Goal: Task Accomplishment & Management: Use online tool/utility

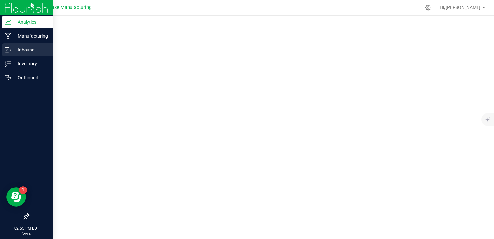
click at [8, 48] on icon at bounding box center [8, 50] width 6 height 6
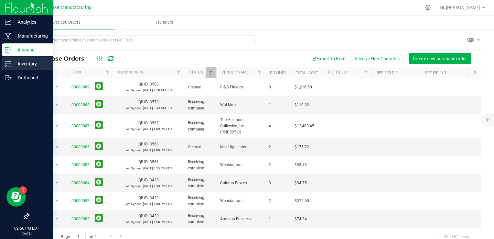
click at [16, 66] on p "Inventory" at bounding box center [30, 64] width 39 height 8
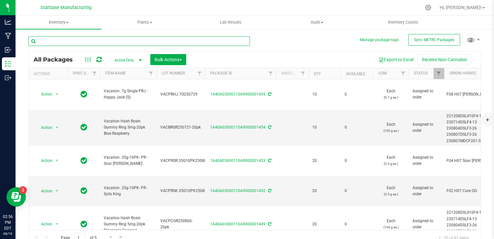
click at [83, 39] on input "text" at bounding box center [138, 41] width 221 height 10
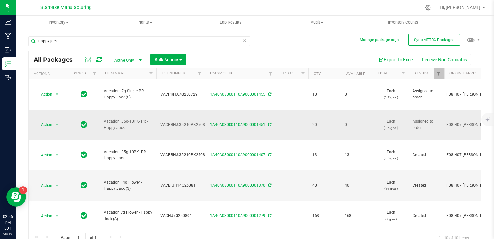
drag, startPoint x: 131, startPoint y: 109, endPoint x: 101, endPoint y: 106, distance: 30.2
click at [101, 110] on td "Vacation .35g-10PK- PR - Happy Jack" at bounding box center [128, 125] width 57 height 30
drag, startPoint x: 101, startPoint y: 106, endPoint x: 106, endPoint y: 104, distance: 5.7
copy span "Vacation .35g-10PK- PR - Happy Jack"
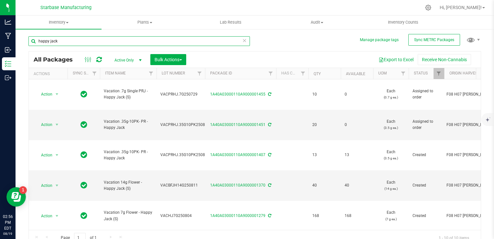
click at [108, 42] on input "happy jack" at bounding box center [138, 41] width 221 height 10
paste input "Vacation .35g-10PK- PR - Happy J"
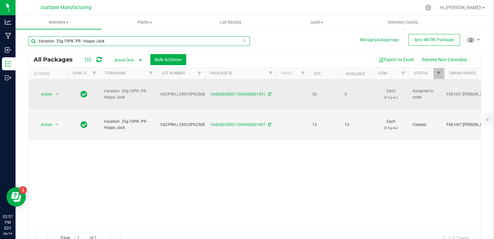
type input "Vacation .35g-10PK- PR - Happy Jack"
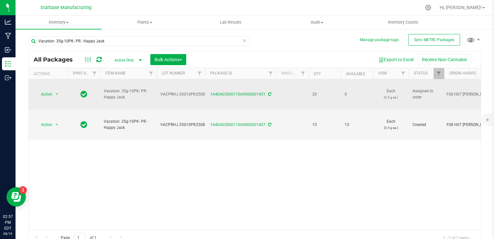
click at [174, 91] on span "VACPRHJ.35G10PK250814" at bounding box center [184, 94] width 49 height 6
click at [174, 89] on input "VACPRHJ.35G10PK250814" at bounding box center [179, 94] width 46 height 10
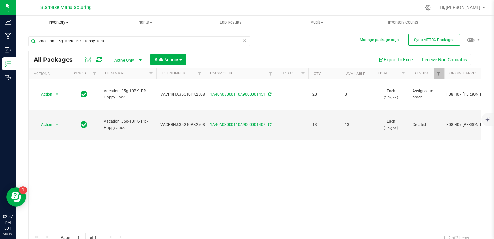
click at [54, 21] on span "Inventory" at bounding box center [59, 22] width 86 height 6
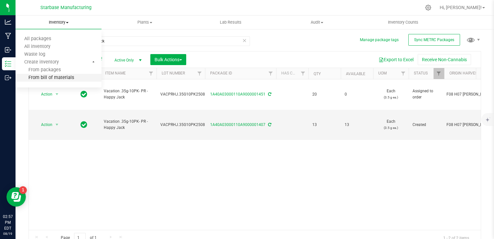
click at [59, 77] on span "From bill of materials" at bounding box center [45, 77] width 59 height 5
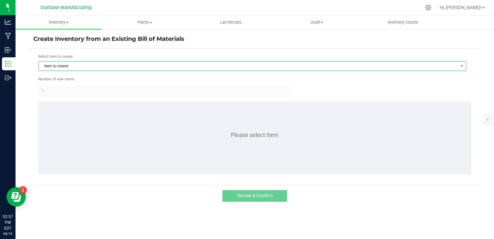
click at [189, 68] on span "Item to create" at bounding box center [248, 65] width 419 height 9
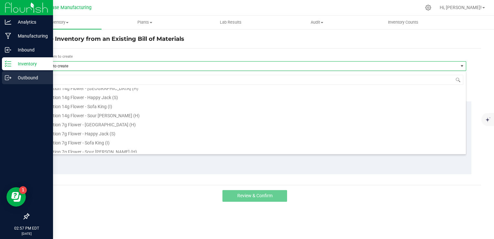
click at [6, 76] on icon at bounding box center [8, 77] width 6 height 6
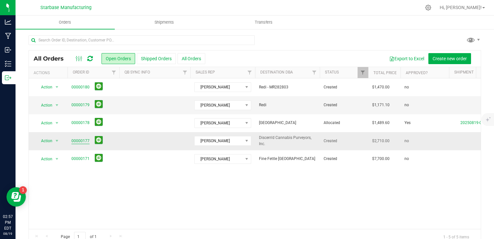
click at [79, 141] on link "00000177" at bounding box center [80, 141] width 18 height 6
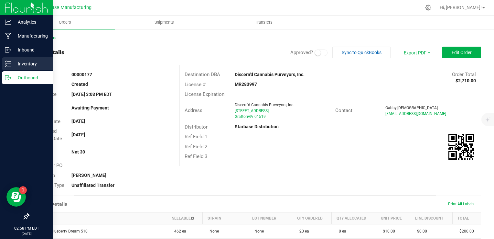
click at [3, 63] on div "Inventory" at bounding box center [27, 63] width 51 height 13
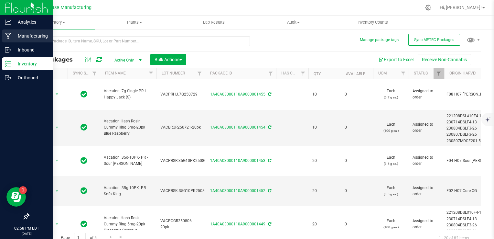
click at [7, 33] on icon at bounding box center [8, 36] width 6 height 6
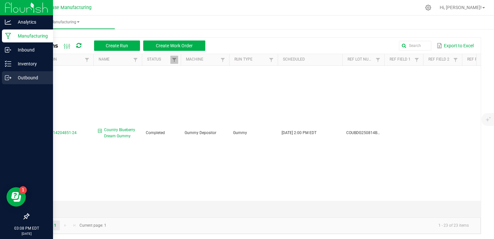
click at [5, 74] on div "Outbound" at bounding box center [27, 77] width 51 height 13
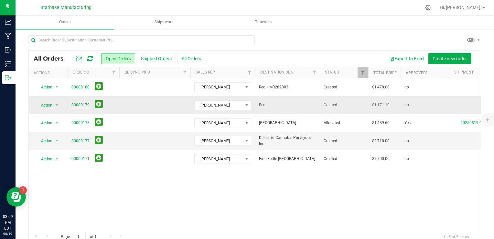
click at [84, 104] on link "00000179" at bounding box center [80, 105] width 18 height 6
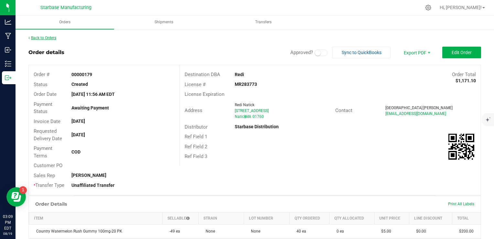
click at [40, 39] on link "Back to Orders" at bounding box center [42, 38] width 28 height 5
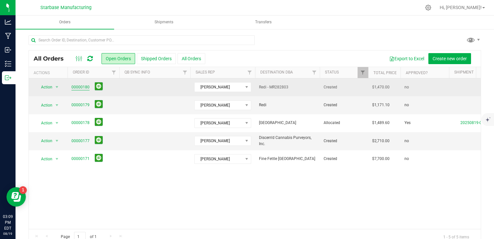
click at [79, 89] on link "00000180" at bounding box center [80, 87] width 18 height 6
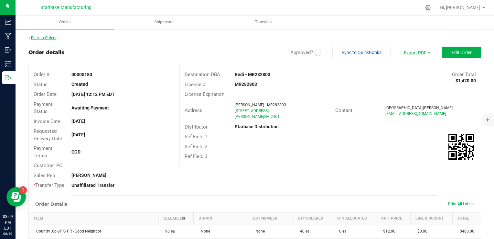
click at [56, 38] on link "Back to Orders" at bounding box center [42, 38] width 28 height 5
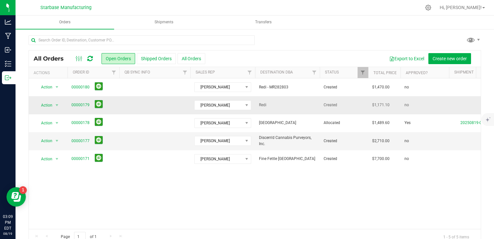
click at [82, 101] on span "00000179" at bounding box center [93, 105] width 44 height 10
click at [82, 104] on link "00000179" at bounding box center [80, 105] width 18 height 6
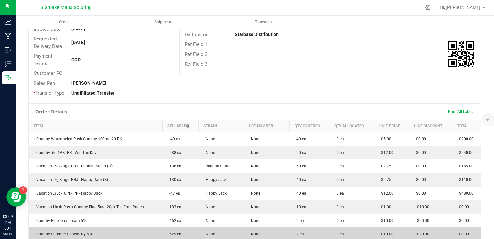
scroll to position [220, 0]
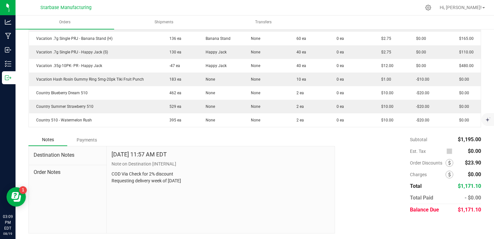
click at [85, 195] on div "Destination Notes Order Notes" at bounding box center [68, 189] width 78 height 87
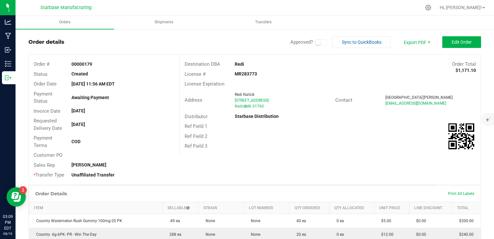
scroll to position [0, 0]
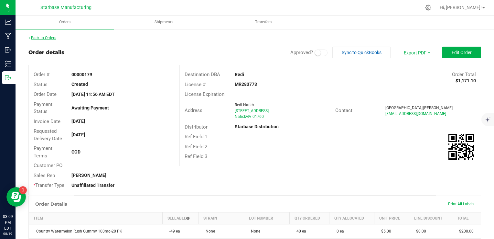
click at [51, 40] on link "Back to Orders" at bounding box center [42, 38] width 28 height 5
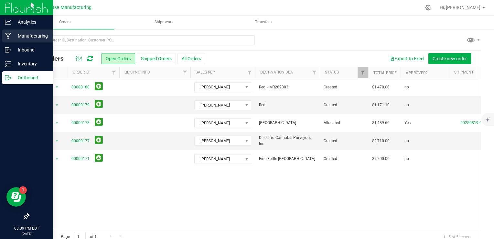
click at [13, 36] on p "Manufacturing" at bounding box center [30, 36] width 39 height 8
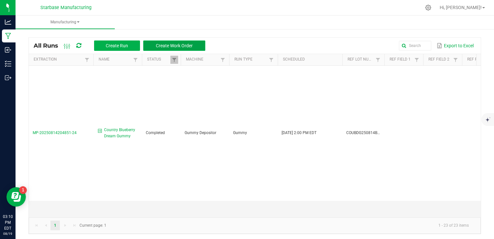
click at [158, 46] on span "Create Work Order" at bounding box center [174, 45] width 37 height 5
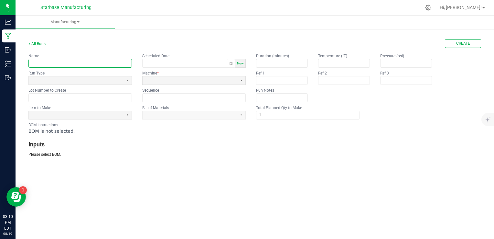
click at [89, 60] on input "text" at bounding box center [80, 63] width 103 height 8
type input "Country Summer Strawberry Gummy"
click at [242, 63] on span "Now" at bounding box center [240, 63] width 7 height 4
click at [233, 63] on button "Toggle popup" at bounding box center [231, 63] width 8 height 8
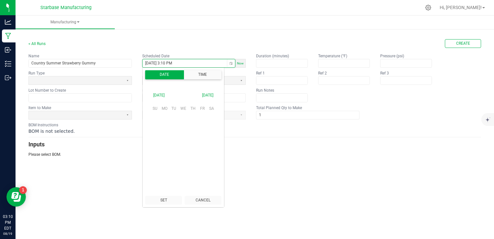
scroll to position [9, 0]
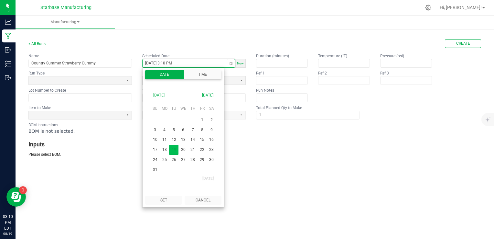
click at [172, 150] on span "19" at bounding box center [173, 150] width 9 height 10
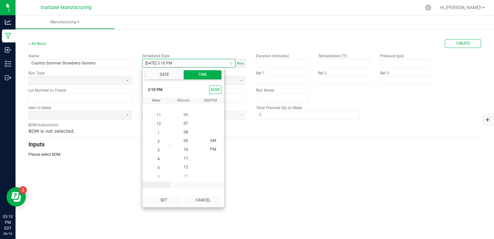
click at [157, 132] on span "1" at bounding box center [158, 132] width 2 height 5
click at [184, 147] on span "00" at bounding box center [186, 148] width 5 height 5
click at [211, 149] on span "PM" at bounding box center [213, 148] width 6 height 5
click at [171, 198] on button "Set" at bounding box center [163, 200] width 37 height 9
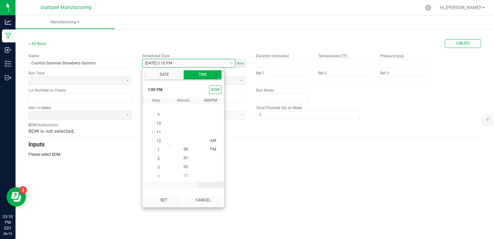
type input "[DATE] 1:00 PM"
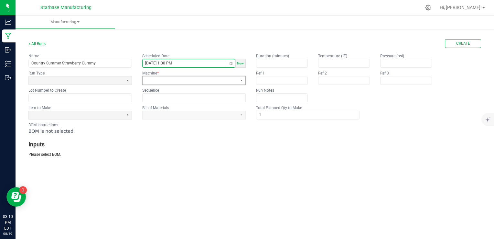
click at [179, 79] on span at bounding box center [190, 80] width 90 height 5
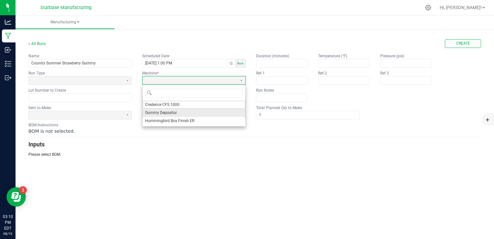
click at [167, 112] on span "Gummy Depositor" at bounding box center [161, 112] width 32 height 5
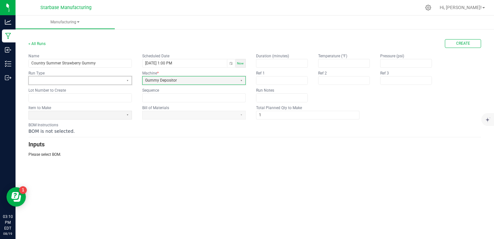
click at [117, 83] on span at bounding box center [76, 80] width 95 height 8
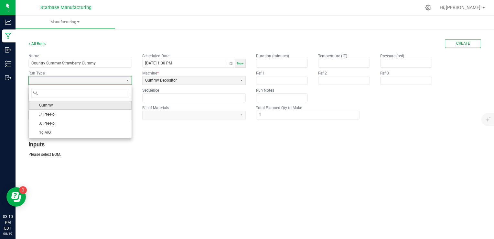
click at [103, 106] on li "Gummy" at bounding box center [80, 105] width 103 height 9
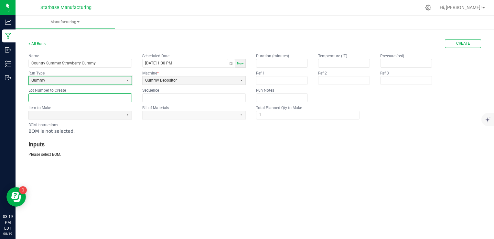
click at [64, 95] on input "text" at bounding box center [80, 97] width 103 height 8
paste input "COUBDG250814BULK"
click at [60, 96] on input "COUBDG250814BULK" at bounding box center [80, 97] width 103 height 8
click at [42, 99] on input "COUBDG250819BULK" at bounding box center [80, 97] width 103 height 8
drag, startPoint x: 72, startPoint y: 96, endPoint x: 29, endPoint y: 96, distance: 42.7
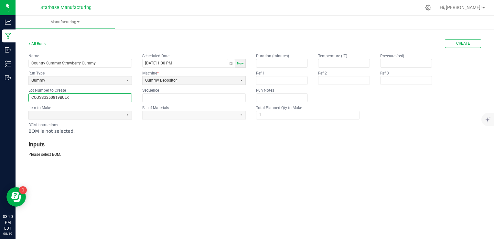
click at [29, 96] on input "COUSSG250819BULK" at bounding box center [80, 97] width 103 height 8
type input "COUSSG250819BULK"
click at [110, 112] on span at bounding box center [76, 114] width 90 height 5
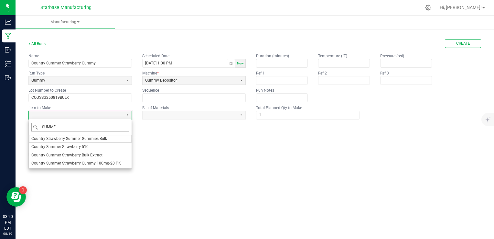
type input "SUMMER"
click at [75, 140] on span "Country Strawberry Summer Gummies Bulk" at bounding box center [69, 138] width 76 height 5
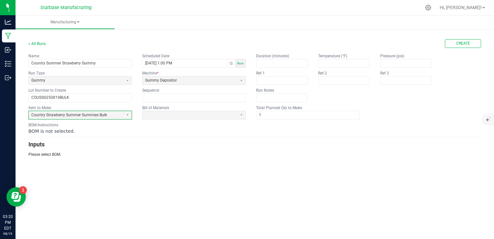
click at [204, 119] on form "< All Runs Create Name Country Summer Strawberry Gummy Scheduled Date 08/19/202…" at bounding box center [254, 98] width 453 height 118
click at [204, 115] on span at bounding box center [190, 114] width 90 height 5
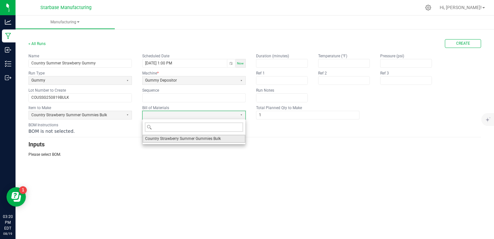
click at [201, 139] on span "Country Strawberry Summer Gummies Bulk" at bounding box center [183, 138] width 76 height 5
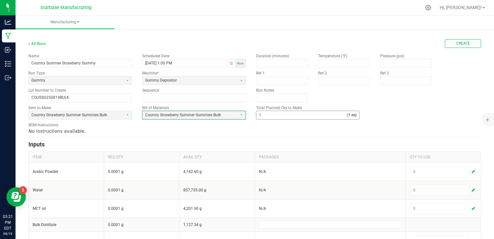
click at [270, 112] on input "1" at bounding box center [301, 115] width 91 height 8
type input "6,500"
click at [276, 130] on div "No instructions available." at bounding box center [254, 131] width 453 height 6
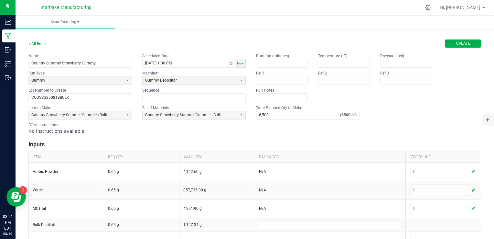
click at [457, 42] on span "Create" at bounding box center [463, 43] width 14 height 5
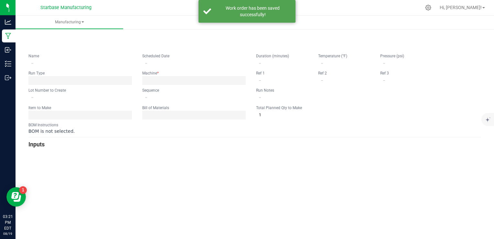
type input "Country Summer Strawberry Gummy"
type input "[DATE] 1:00 PM"
type input "COUSSG250819BULK"
type input "0"
type input "6,500"
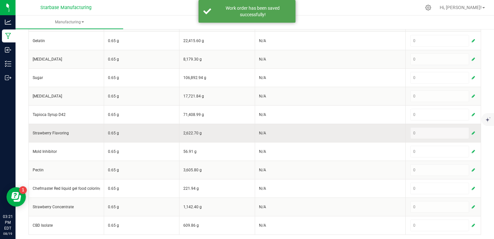
scroll to position [73, 0]
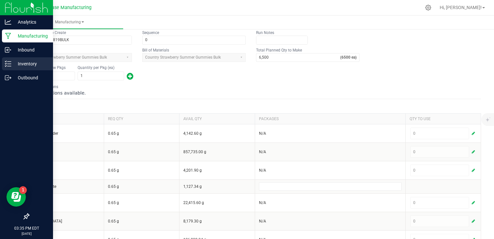
click at [16, 60] on p "Inventory" at bounding box center [30, 64] width 39 height 8
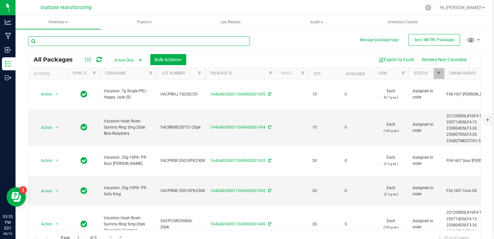
click at [83, 40] on input "text" at bounding box center [138, 41] width 221 height 10
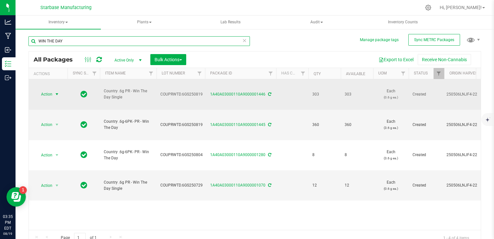
type input "WIN THE DAY"
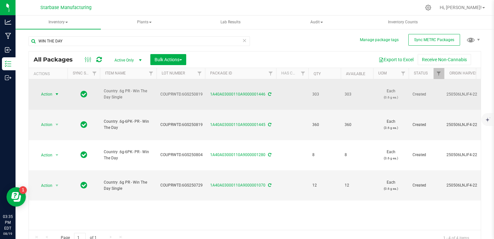
click at [55, 92] on span "select" at bounding box center [56, 94] width 5 height 5
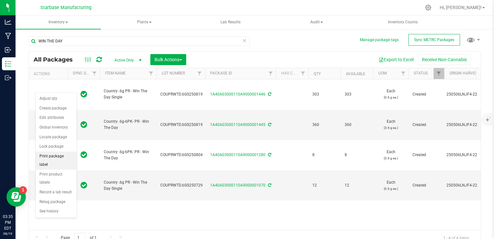
click at [55, 153] on li "Print package label" at bounding box center [56, 160] width 41 height 18
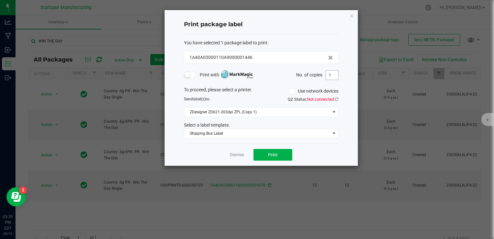
click at [335, 75] on input "1" at bounding box center [332, 74] width 12 height 9
type input "2"
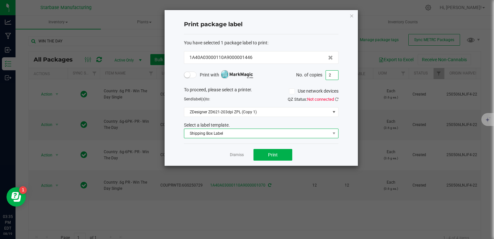
click at [265, 135] on span "Shipping Box Label" at bounding box center [257, 133] width 146 height 9
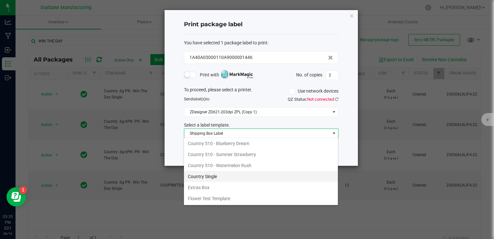
scroll to position [1, 0]
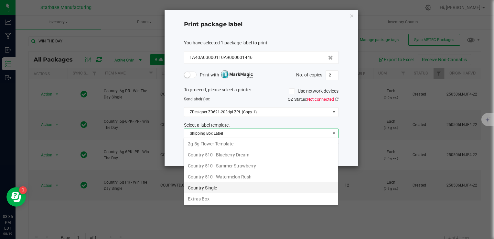
click at [259, 187] on li "Country Single" at bounding box center [261, 187] width 154 height 11
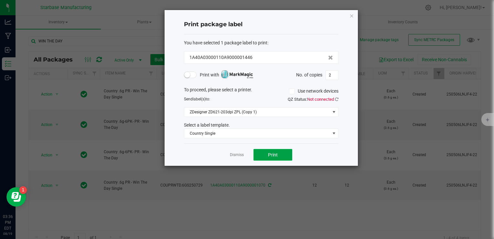
click at [275, 156] on span "Print" at bounding box center [273, 154] width 10 height 5
click at [289, 153] on button "Print" at bounding box center [273, 155] width 39 height 12
click at [235, 153] on link "Dismiss" at bounding box center [237, 154] width 14 height 5
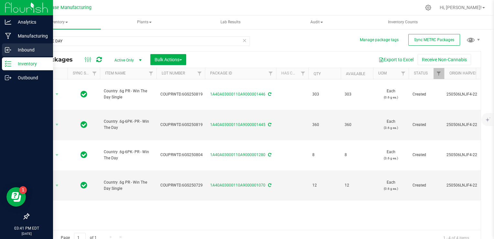
click at [10, 54] on div "Inbound" at bounding box center [27, 49] width 51 height 13
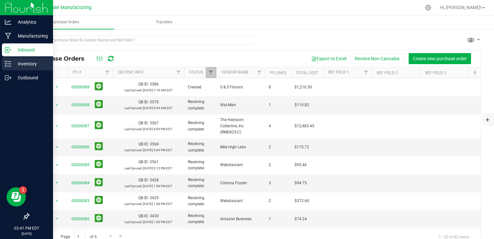
click at [11, 67] on icon at bounding box center [8, 63] width 6 height 6
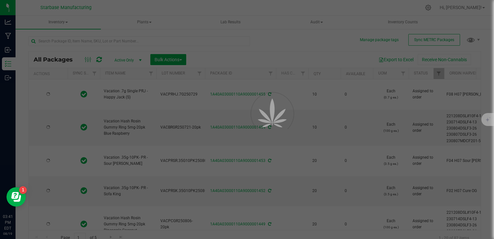
type input "[DATE]"
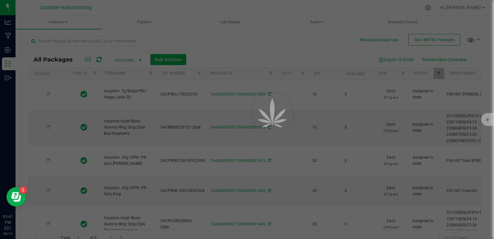
type input "[DATE]"
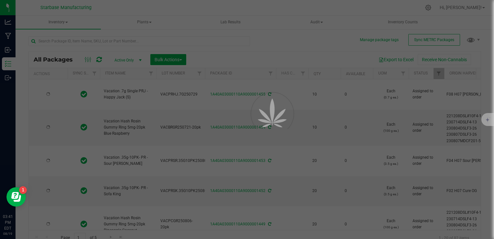
type input "[DATE]"
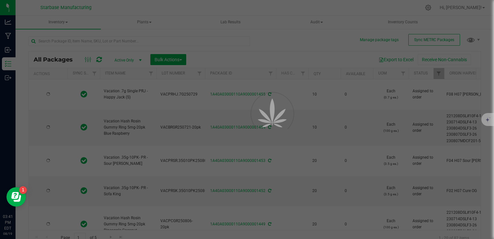
type input "[DATE]"
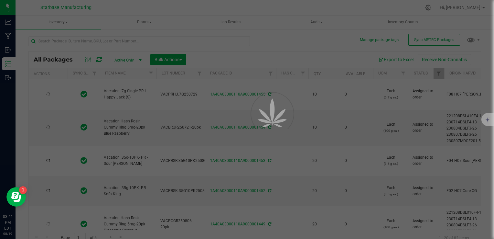
type input "[DATE]"
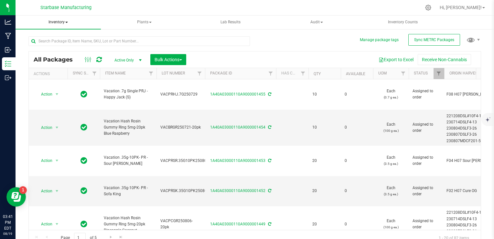
click at [58, 20] on span "Inventory" at bounding box center [58, 23] width 85 height 14
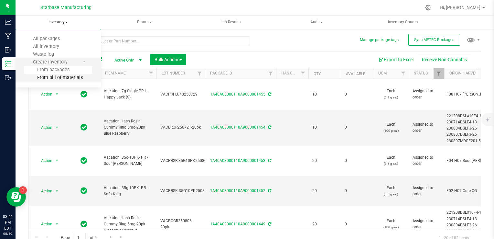
click at [69, 80] on span "From bill of materials" at bounding box center [53, 77] width 59 height 5
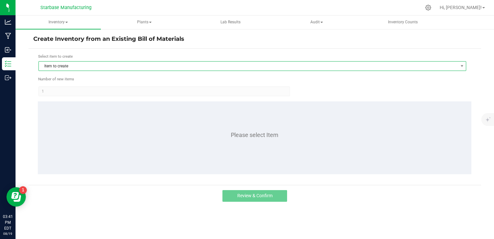
click at [158, 64] on span "Item to create" at bounding box center [248, 65] width 419 height 9
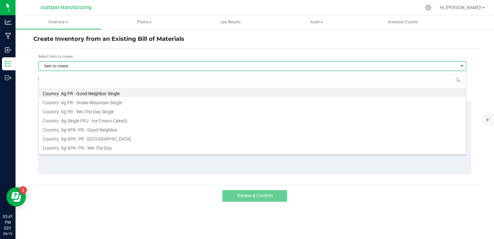
scroll to position [9, 428]
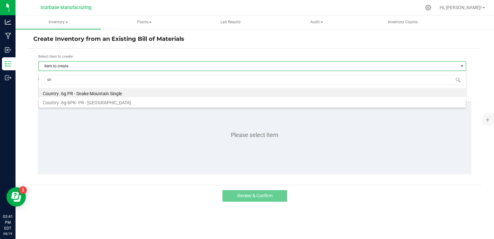
type input "sna"
click at [148, 94] on li "Country .6g PR - Snake Mountain Single" at bounding box center [252, 92] width 427 height 9
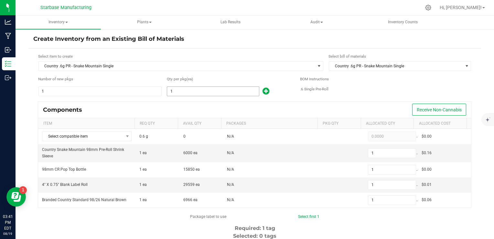
click at [228, 90] on input "1" at bounding box center [213, 91] width 92 height 9
type input "15"
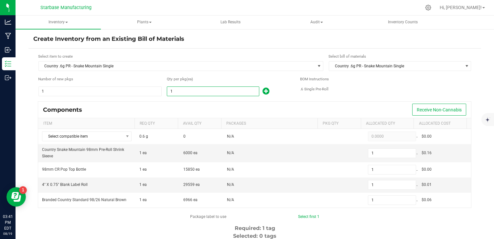
type input "15"
type input "150"
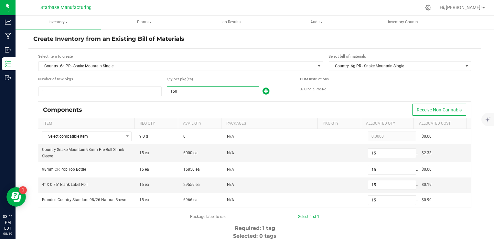
type input "150"
click at [229, 101] on kendo-grid "Components Receive Non-Cannabis Item Req Qty Avail Qty Packages Pkg Qty Allocat…" at bounding box center [255, 154] width 434 height 106
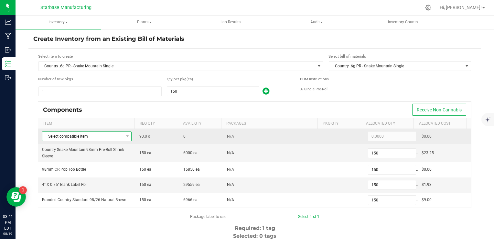
click at [98, 135] on span "Select compatible item" at bounding box center [82, 136] width 81 height 9
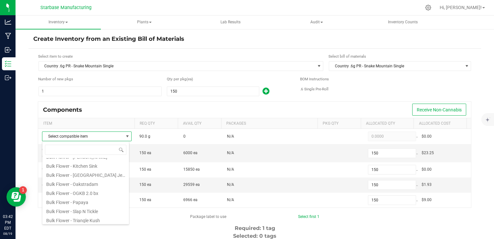
scroll to position [10, 0]
click at [98, 180] on li "Bulk Flower - Ice Cream Kush" at bounding box center [85, 179] width 87 height 9
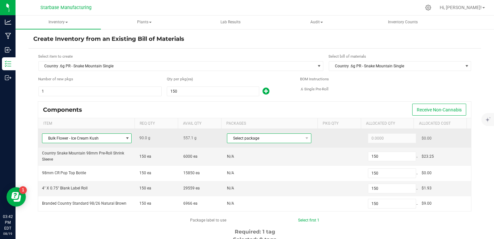
click at [234, 138] on span "Select package" at bounding box center [265, 138] width 76 height 9
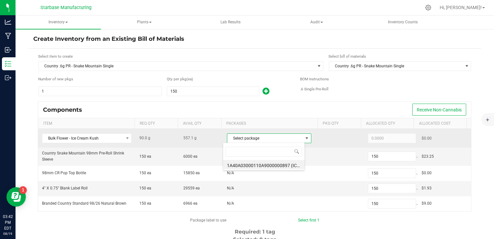
scroll to position [9, 82]
click at [234, 138] on span "Select package" at bounding box center [265, 138] width 76 height 9
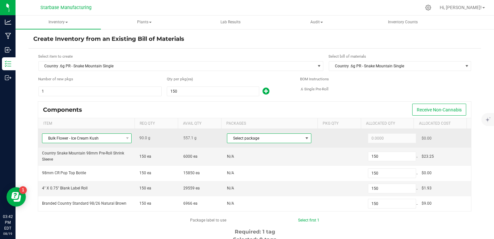
click at [113, 139] on span "Bulk Flower - Ice Cream Kush" at bounding box center [82, 138] width 81 height 9
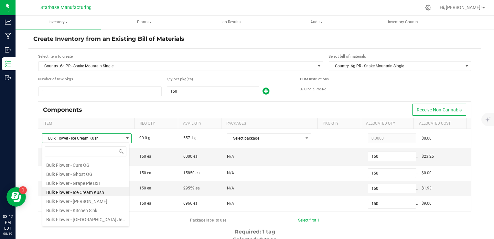
scroll to position [32, 0]
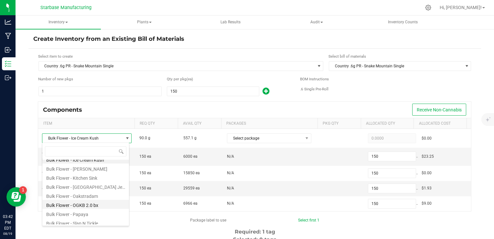
click at [95, 203] on li "Bulk Flower - OGKB 2.0 bx" at bounding box center [85, 204] width 87 height 9
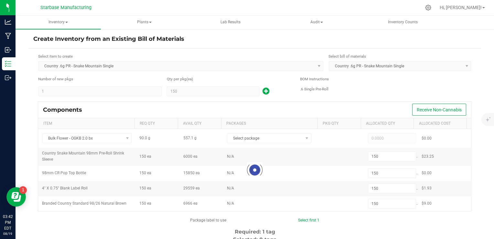
click at [242, 138] on div at bounding box center [254, 170] width 433 height 82
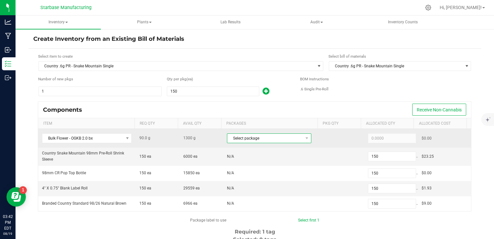
click at [242, 137] on span "Select package" at bounding box center [265, 138] width 76 height 9
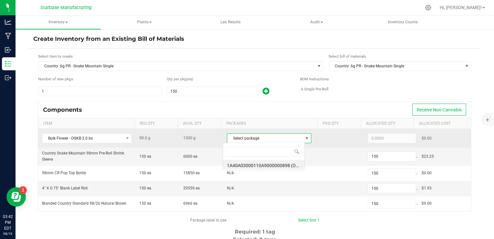
scroll to position [9, 82]
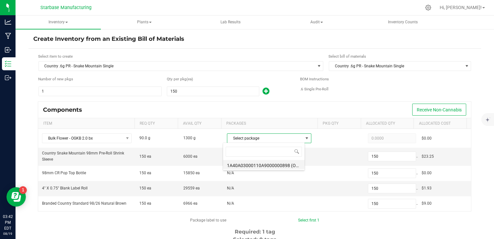
click at [246, 162] on li "1A40A03000110A9000000898 (OGKB250718BULK)" at bounding box center [263, 164] width 81 height 9
type input "90.0000"
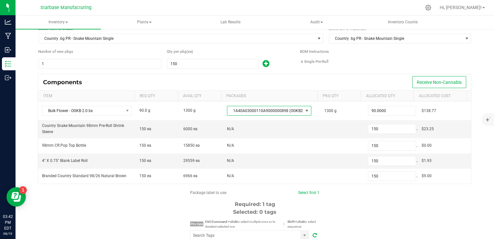
scroll to position [65, 0]
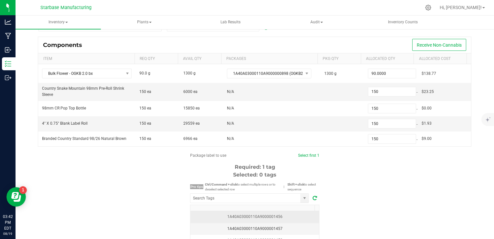
click at [299, 213] on div "1A40A03000110A9000001456" at bounding box center [254, 216] width 121 height 6
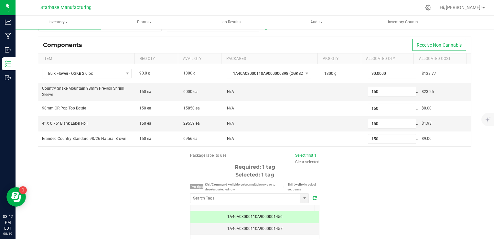
click at [379, 186] on div "Package label to use Select first 1 Clear selected Required: 1 tag Selected: 1 …" at bounding box center [254, 213] width 453 height 123
click at [366, 171] on div "Package label to use Select first 1 Clear selected Required: 1 tag Selected: 1 …" at bounding box center [254, 213] width 453 height 123
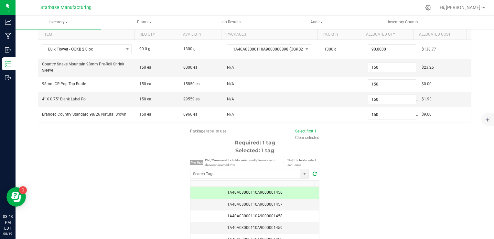
scroll to position [126, 0]
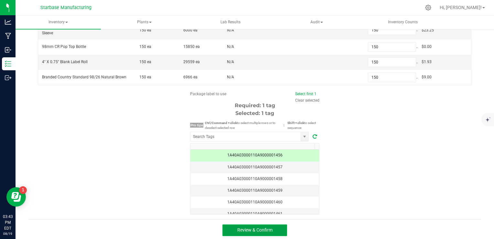
click at [245, 231] on button "Review & Confirm" at bounding box center [254, 230] width 65 height 12
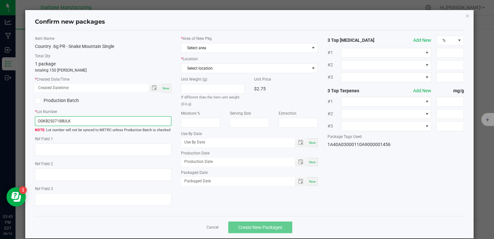
click at [63, 124] on input "OGKB250718BULK" at bounding box center [103, 121] width 136 height 10
paste input "COUPRSM6G6PK250717"
type input "COUPRSM6G6PK250819"
click at [168, 88] on span "Now" at bounding box center [166, 88] width 7 height 4
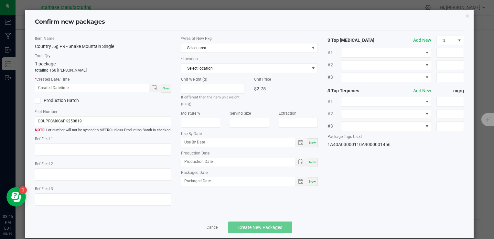
type input "08/19/2025 03:45 PM"
click at [187, 49] on span "Select area" at bounding box center [245, 47] width 128 height 9
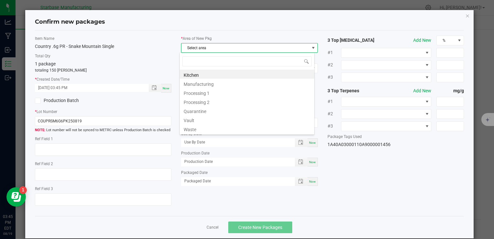
scroll to position [9, 135]
type input "v"
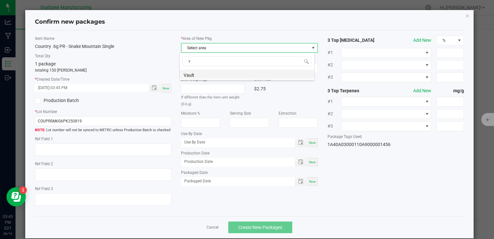
click at [195, 73] on li "Vault" at bounding box center [247, 74] width 135 height 9
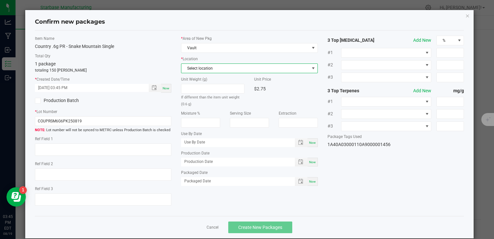
click at [196, 70] on span "Select location" at bounding box center [245, 68] width 128 height 9
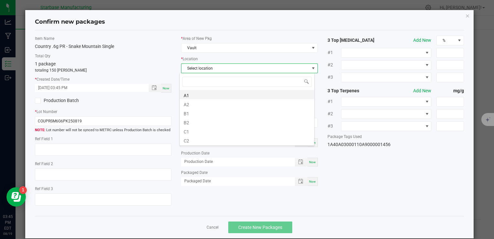
click at [197, 96] on li "A1" at bounding box center [247, 94] width 135 height 9
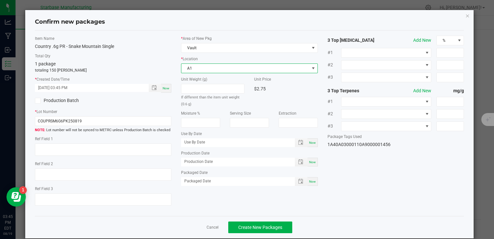
click at [312, 160] on span "Now" at bounding box center [312, 162] width 7 height 4
type input "[DATE]"
click at [308, 182] on div "Now" at bounding box center [313, 181] width 10 height 9
type input "[DATE]"
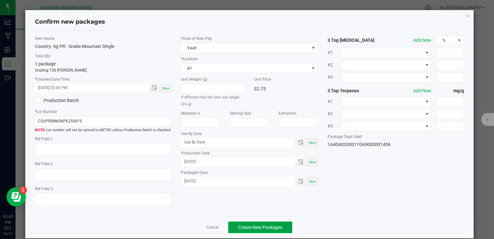
click at [274, 224] on span "Create New Packages" at bounding box center [260, 226] width 44 height 5
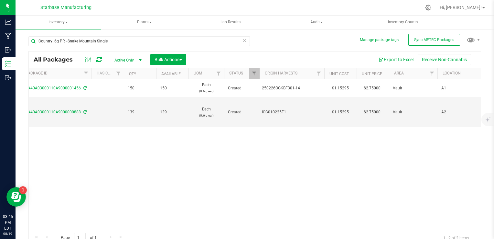
scroll to position [0, 272]
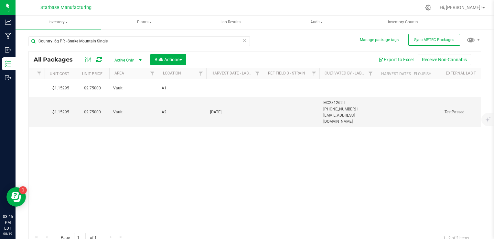
click at [127, 60] on span "Active Only" at bounding box center [127, 60] width 36 height 9
click at [129, 98] on li "All" at bounding box center [126, 100] width 35 height 10
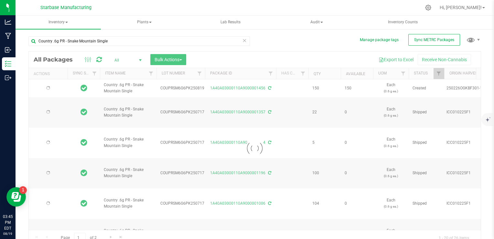
type input "[DATE]"
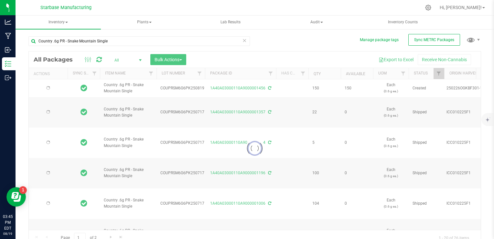
type input "[DATE]"
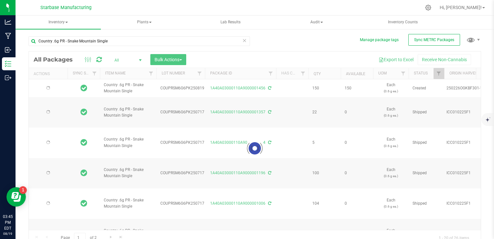
type input "[DATE]"
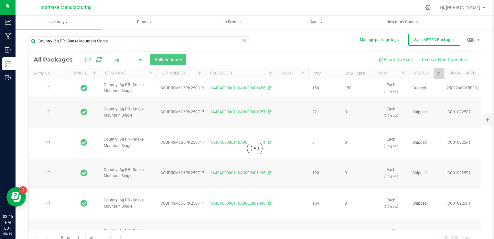
type input "[DATE]"
type input "2025-04-25"
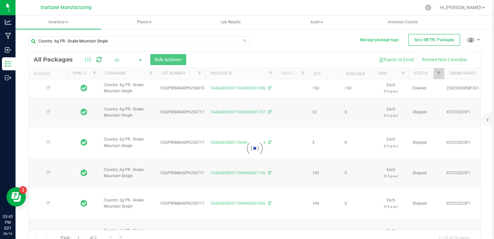
type input "2025-04-25"
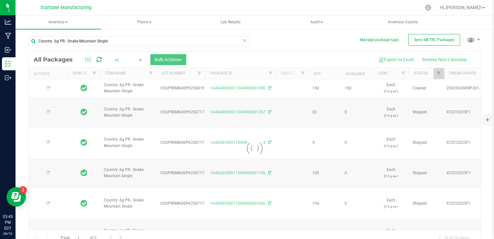
type input "2025-04-25"
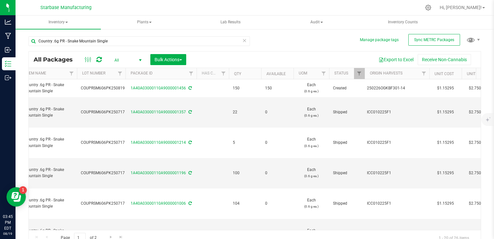
scroll to position [0, 299]
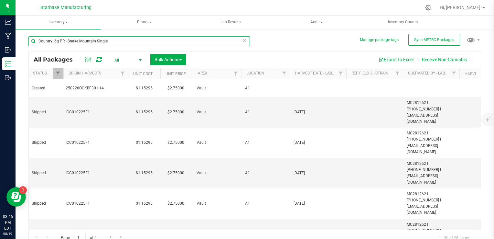
click at [121, 41] on input "Country .6g PR - Snake Mountain Single" at bounding box center [138, 41] width 221 height 10
click at [120, 41] on input "Country .6g PR - Snake Mountain Single" at bounding box center [138, 41] width 221 height 10
type input "country"
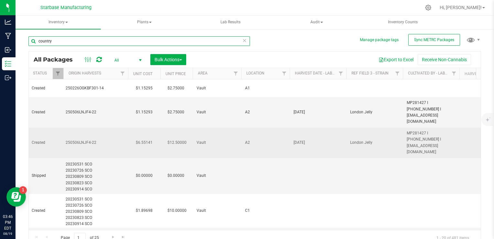
type input "[DATE]"
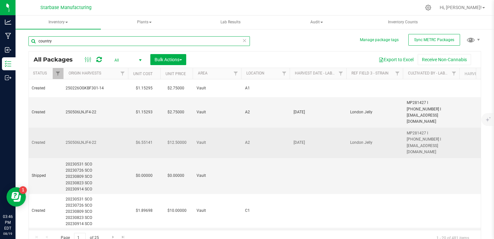
type input "[DATE]"
type input "2025-07-07"
type input "[DATE]"
type input "2025-07-07"
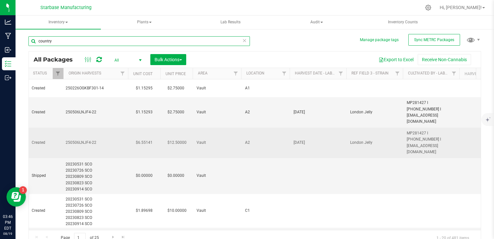
type input "[DATE]"
type input "2025-07-07"
type input "[DATE]"
type input "2025-07-07"
type input "2026-07-14"
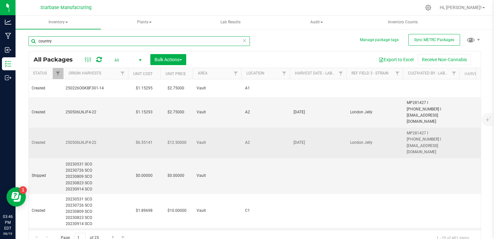
type input "2025-07-07"
type input "2026-07-14"
type input "2025-07-07"
type input "[DATE]"
type input "2025-08-04"
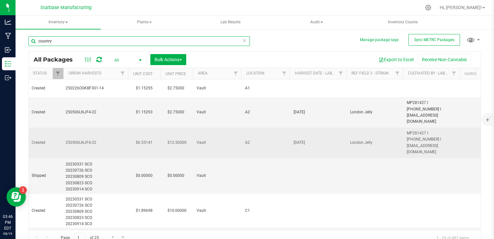
type input "2026-08-12"
type input "2025-08-04"
type input "2026-08-12"
type input "2025-08-04"
type input "2026-08-12"
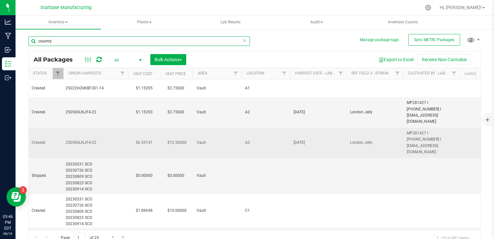
type input "[DATE]"
type input "2025-07-07"
type input "[DATE]"
type input "2025-07-07"
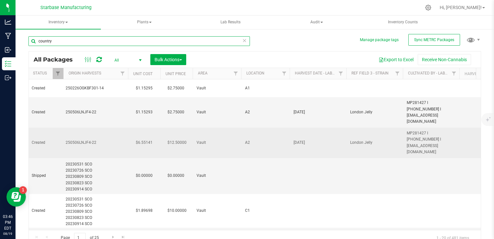
type input "[DATE]"
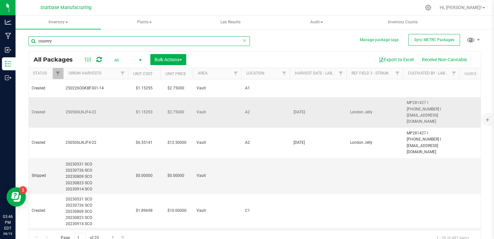
type input "country"
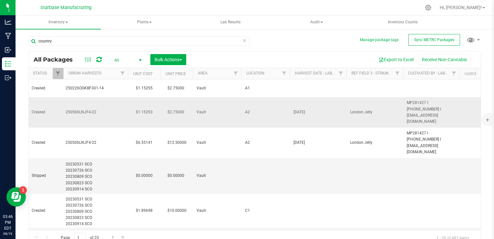
click at [419, 104] on span "MP281427 I [PHONE_NUMBER] I [EMAIL_ADDRESS][DOMAIN_NAME]" at bounding box center [431, 112] width 49 height 25
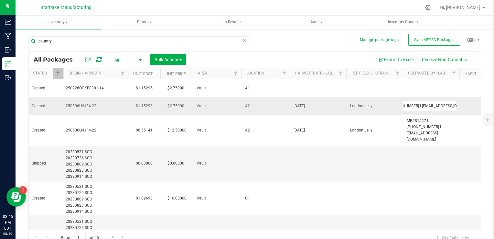
click at [419, 104] on input "MP281427 I [PHONE_NUMBER] I [EMAIL_ADDRESS][DOMAIN_NAME]" at bounding box center [430, 106] width 54 height 10
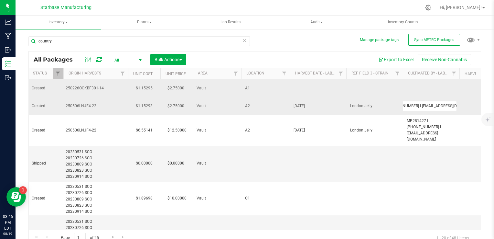
click at [414, 87] on td at bounding box center [431, 88] width 57 height 18
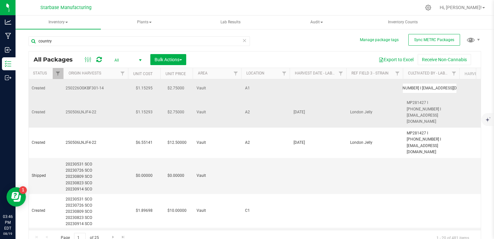
type input "MP281427 I [PHONE_NUMBER] I [EMAIL_ADDRESS][DOMAIN_NAME]"
click at [370, 84] on div "All Packages All Active Only Lab Samples Locked All External Internal Bulk Acti…" at bounding box center [254, 148] width 453 height 194
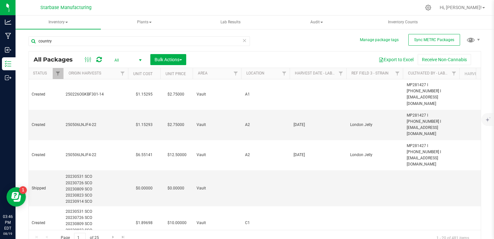
click at [367, 87] on td at bounding box center [374, 94] width 57 height 30
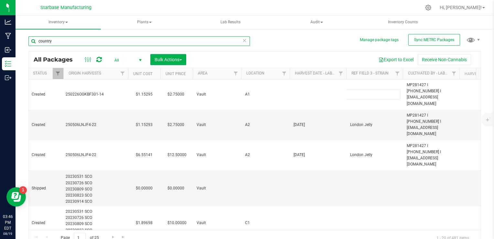
click at [144, 42] on input "country" at bounding box center [138, 41] width 221 height 10
type input "snake"
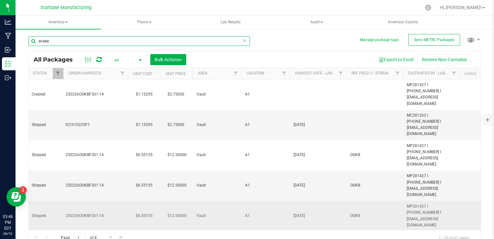
type input "[DATE]"
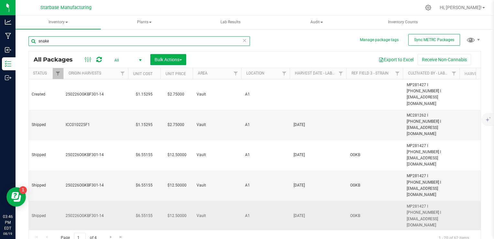
type input "[DATE]"
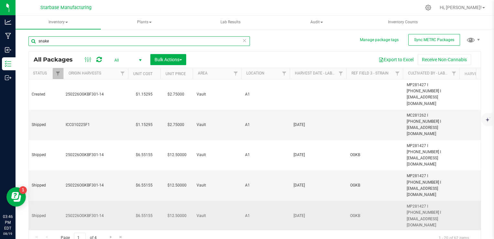
type input "[DATE]"
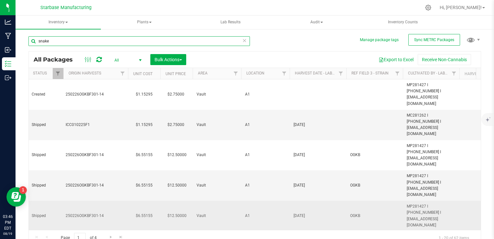
type input "[DATE]"
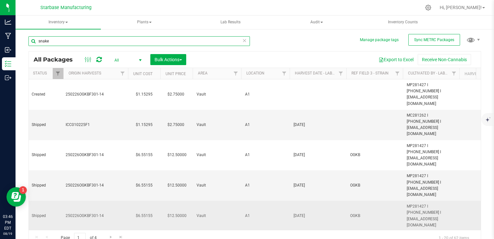
type input "[DATE]"
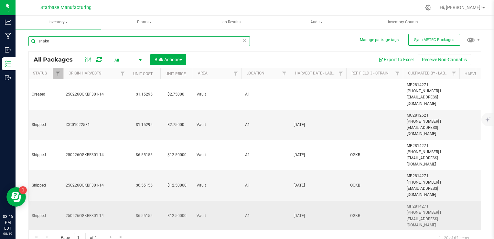
type input "[DATE]"
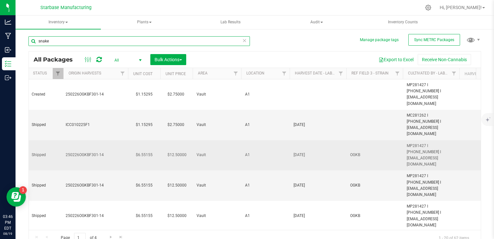
type input "snake"
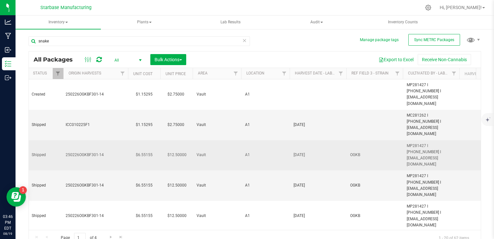
click at [357, 152] on span "OGKB" at bounding box center [374, 155] width 49 height 6
click at [357, 150] on input "OGKB" at bounding box center [373, 155] width 54 height 10
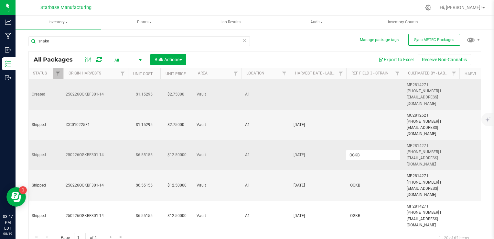
click at [363, 88] on td at bounding box center [374, 94] width 57 height 30
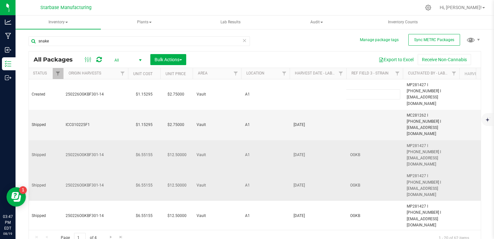
type input "OGKB"
click at [301, 125] on div "All Packages All Active Only Lab Samples Locked All External Internal Bulk Acti…" at bounding box center [254, 148] width 453 height 194
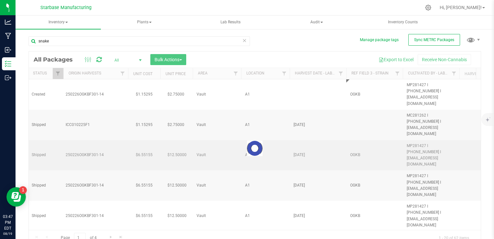
click at [301, 125] on div at bounding box center [255, 148] width 452 height 194
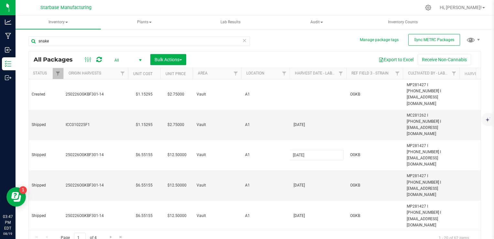
type input "[DATE]"
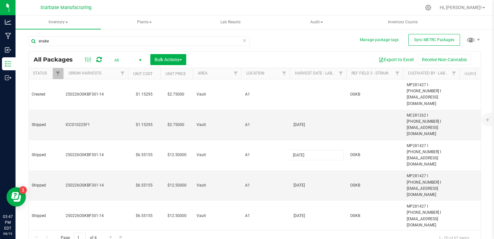
type input "[DATE]"
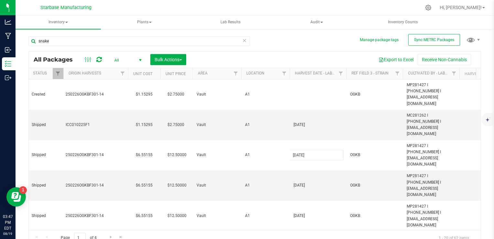
type input "[DATE]"
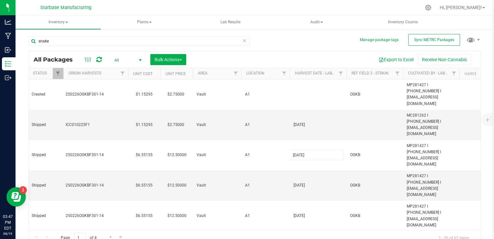
type input "[DATE]"
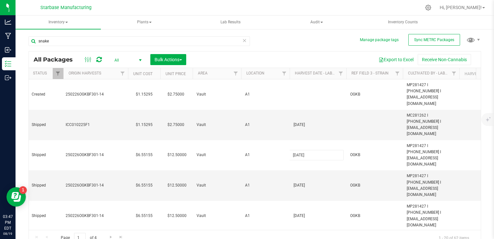
type input "[DATE]"
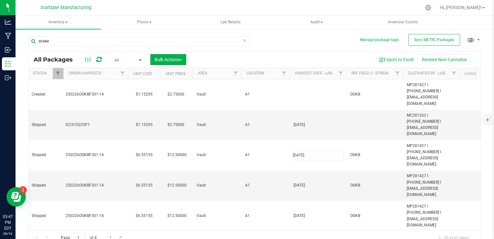
type input "[DATE]"
click at [301, 150] on input "[DATE]" at bounding box center [316, 155] width 54 height 10
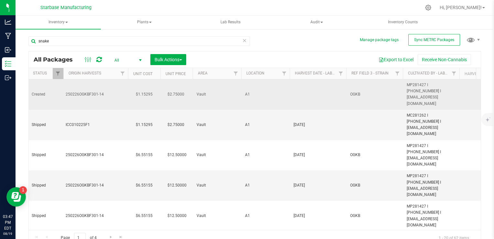
click at [301, 86] on td at bounding box center [318, 94] width 57 height 30
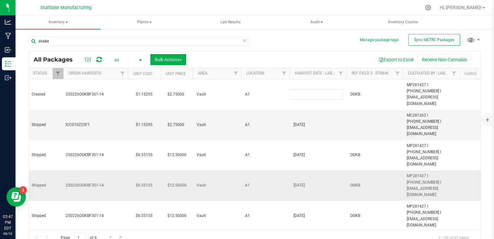
type input "[DATE]"
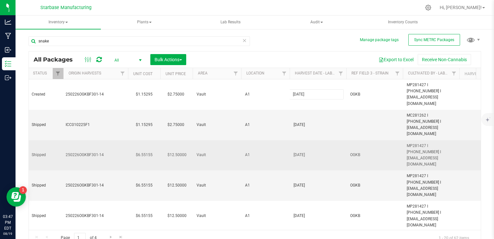
click at [354, 124] on div "All Packages All Active Only Lab Samples Locked All External Internal Bulk Acti…" at bounding box center [254, 148] width 453 height 194
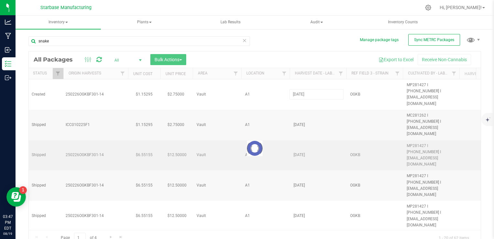
click at [354, 124] on div at bounding box center [255, 148] width 452 height 194
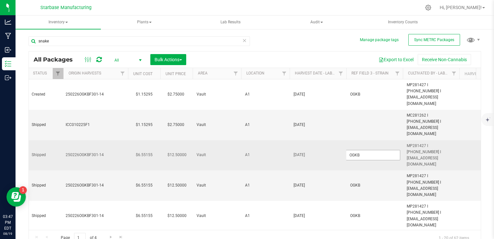
type input "[DATE]"
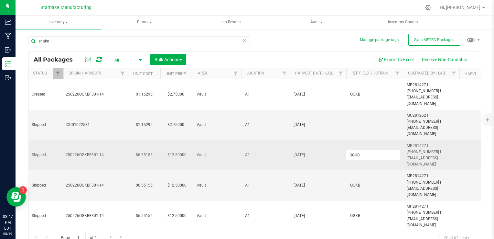
type input "[DATE]"
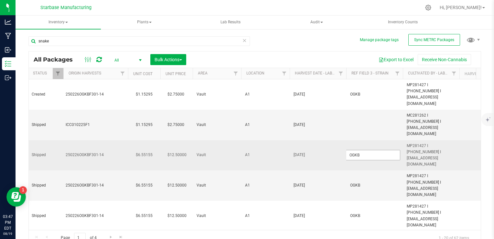
type input "[DATE]"
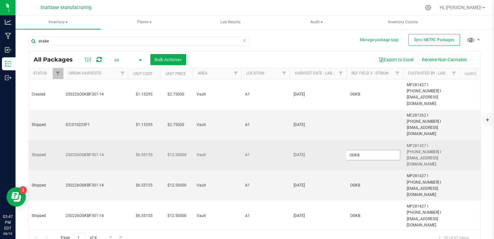
type input "[DATE]"
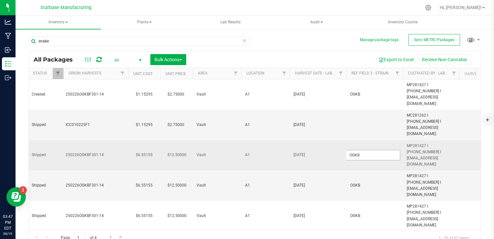
type input "[DATE]"
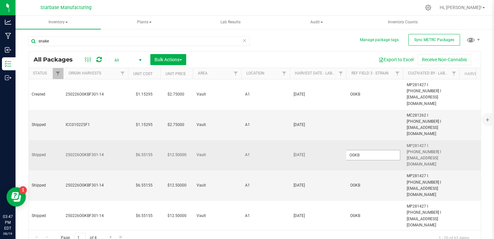
type input "[DATE]"
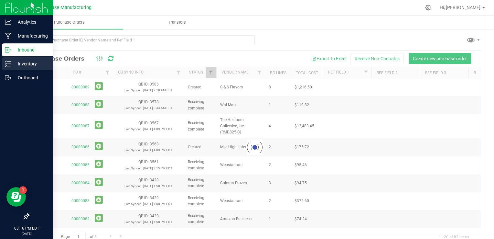
click at [10, 64] on icon at bounding box center [8, 63] width 6 height 6
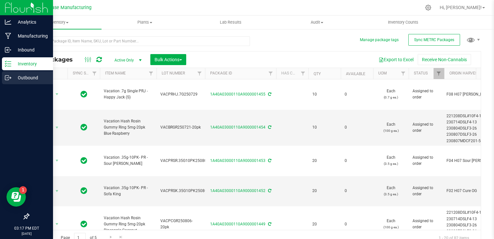
click at [3, 77] on div "Outbound" at bounding box center [27, 77] width 51 height 13
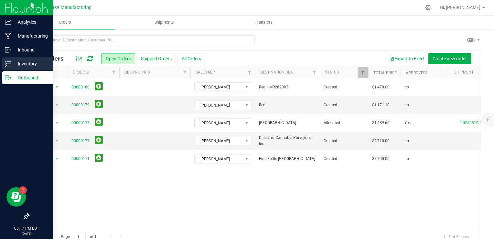
click at [13, 62] on p "Inventory" at bounding box center [30, 64] width 39 height 8
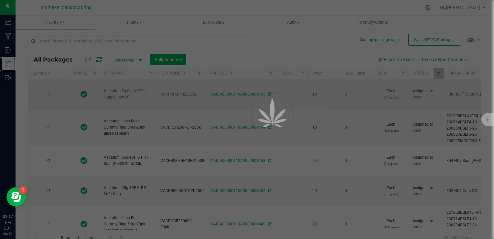
type input "[DATE]"
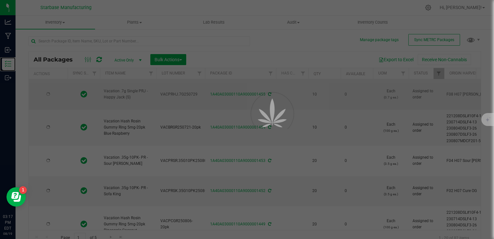
type input "[DATE]"
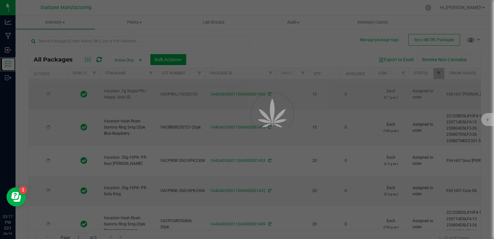
type input "[DATE]"
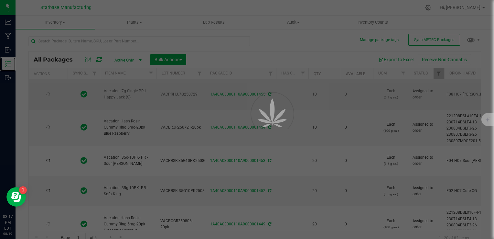
type input "[DATE]"
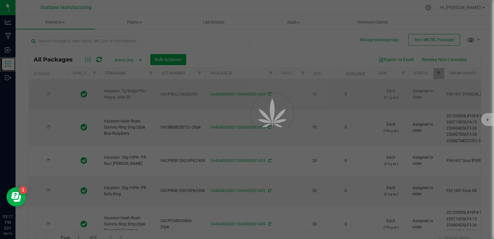
type input "[DATE]"
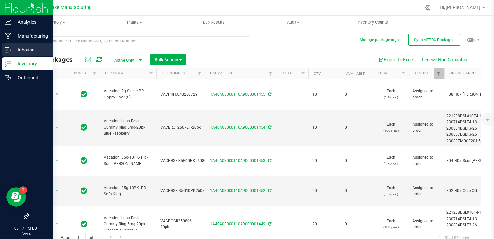
click at [10, 51] on icon at bounding box center [8, 50] width 6 height 6
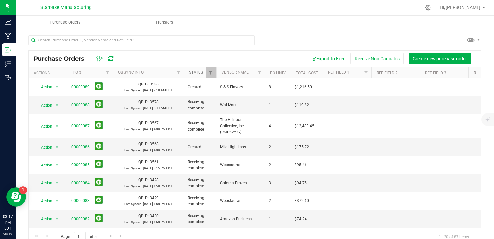
click at [194, 72] on link "Status" at bounding box center [196, 72] width 14 height 5
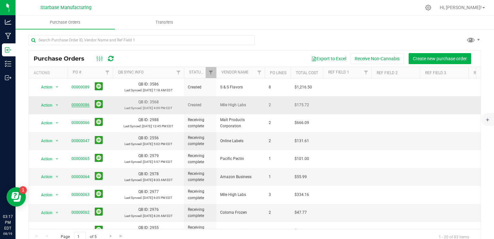
click at [81, 103] on link "00000086" at bounding box center [80, 105] width 18 height 5
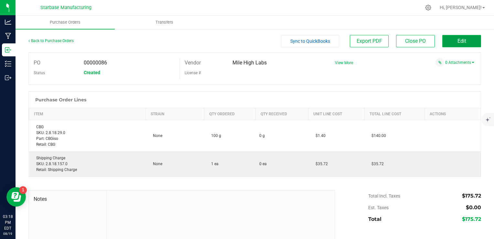
click at [444, 44] on button "Edit" at bounding box center [461, 41] width 39 height 12
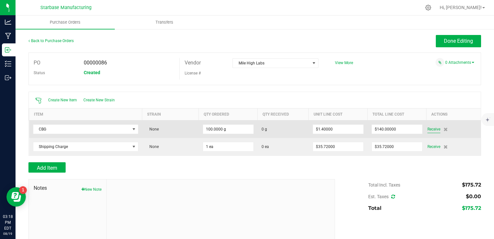
click at [432, 129] on span "Receive" at bounding box center [433, 129] width 13 height 8
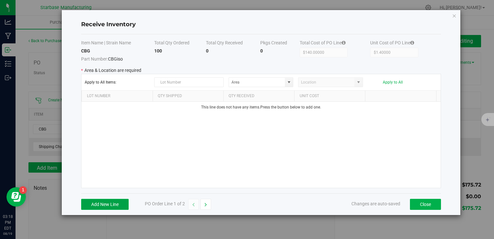
click at [92, 203] on button "Add New Line" at bounding box center [105, 204] width 48 height 11
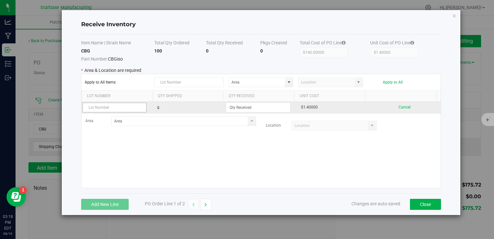
click at [101, 108] on input "text" at bounding box center [114, 108] width 64 height 10
type input "250819"
click at [259, 108] on input at bounding box center [257, 107] width 63 height 9
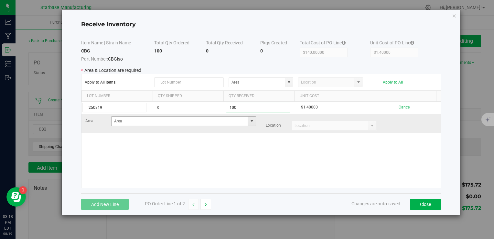
click at [249, 120] on span at bounding box center [251, 120] width 5 height 5
type input "100.0000 g"
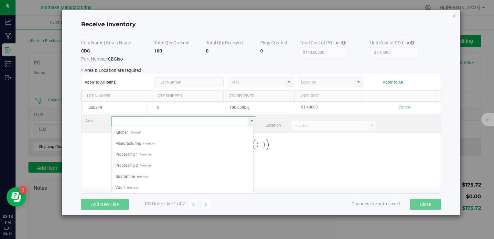
scroll to position [9, 143]
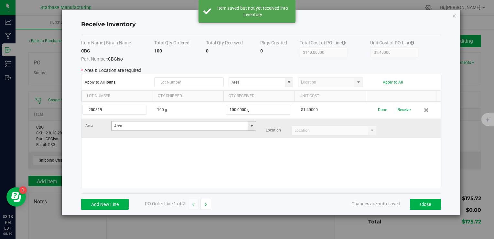
click at [249, 127] on span at bounding box center [251, 125] width 5 height 5
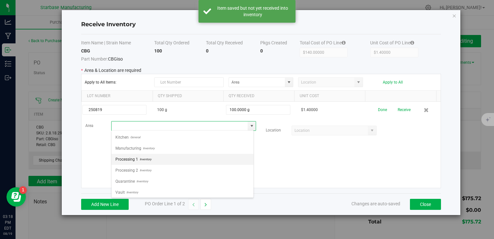
click at [217, 157] on li "Processing 1 Inventory" at bounding box center [183, 159] width 142 height 11
type input "Processing 1"
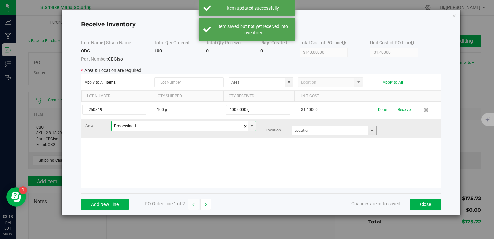
click at [370, 130] on span at bounding box center [372, 130] width 5 height 5
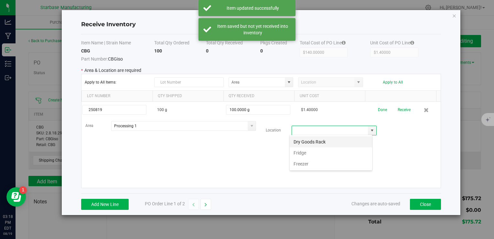
scroll to position [9, 83]
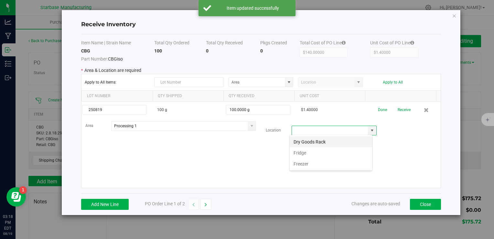
click at [338, 143] on li "Dry Goods Rack" at bounding box center [331, 141] width 82 height 11
type input "Dry Goods Rack"
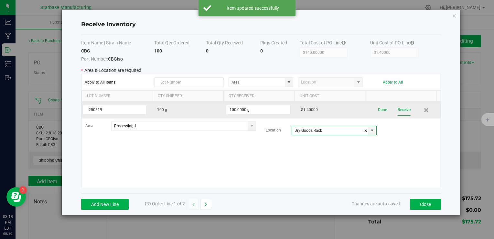
click at [402, 107] on button "Receive" at bounding box center [404, 109] width 13 height 11
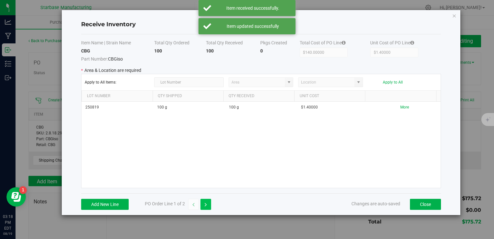
click at [208, 201] on button "button" at bounding box center [205, 204] width 11 height 11
type input "$35.72000"
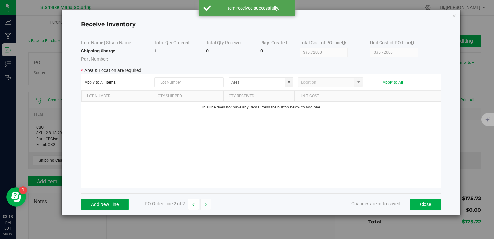
click at [109, 205] on button "Add New Line" at bounding box center [105, 204] width 48 height 11
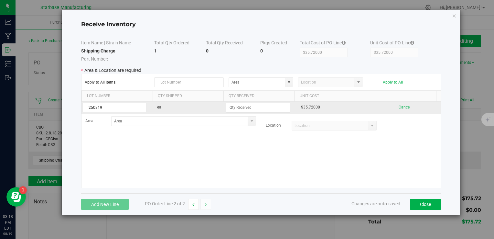
type input "250819"
click at [239, 109] on input at bounding box center [257, 107] width 63 height 9
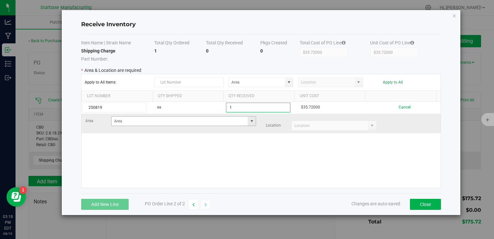
click at [251, 120] on span at bounding box center [251, 120] width 5 height 5
type input "1 ea"
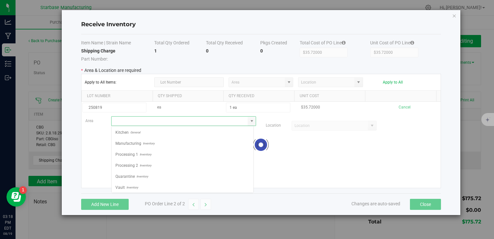
scroll to position [9, 143]
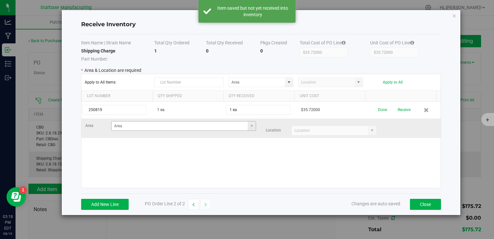
click at [253, 125] on span at bounding box center [252, 125] width 8 height 9
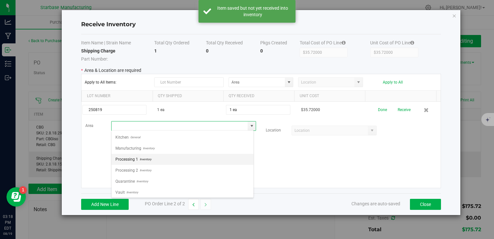
click at [212, 157] on li "Processing 1 Inventory" at bounding box center [183, 159] width 142 height 11
type input "Processing 1"
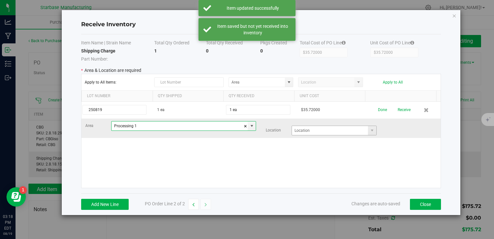
click at [371, 129] on span at bounding box center [372, 130] width 8 height 9
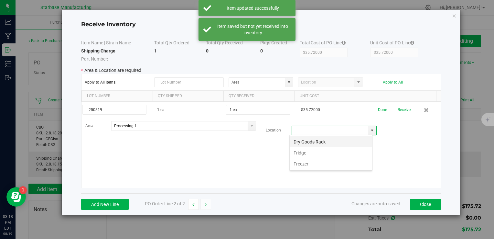
scroll to position [9, 83]
click at [343, 142] on li "Dry Goods Rack" at bounding box center [331, 141] width 82 height 11
type input "Dry Goods Rack"
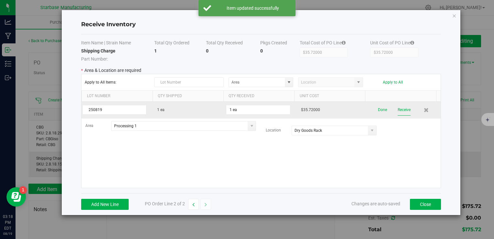
click at [402, 104] on button "Receive" at bounding box center [404, 109] width 13 height 11
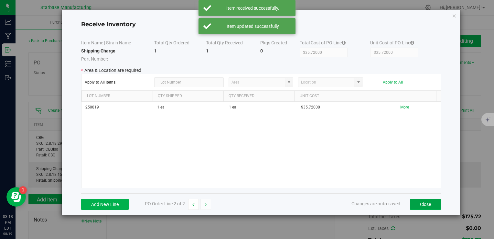
click at [429, 205] on button "Close" at bounding box center [425, 204] width 31 height 11
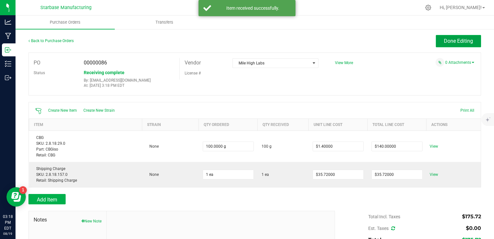
click at [454, 38] on span "Done Editing" at bounding box center [458, 41] width 29 height 6
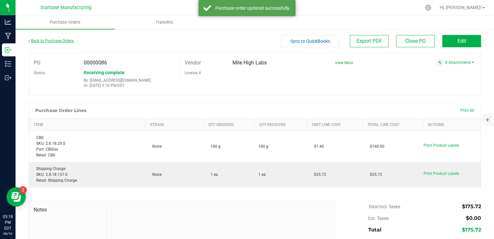
click at [44, 39] on link "Back to Purchase Orders" at bounding box center [50, 40] width 45 height 5
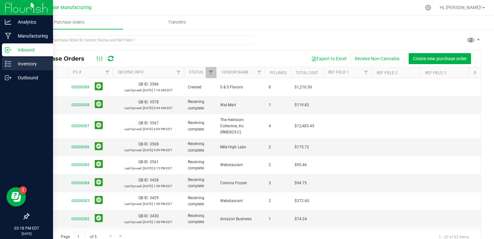
click at [11, 64] on icon at bounding box center [8, 63] width 6 height 6
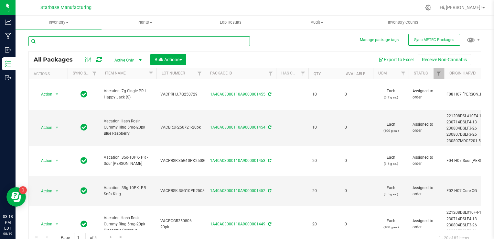
click at [79, 40] on input "text" at bounding box center [138, 41] width 221 height 10
type input "summer straw"
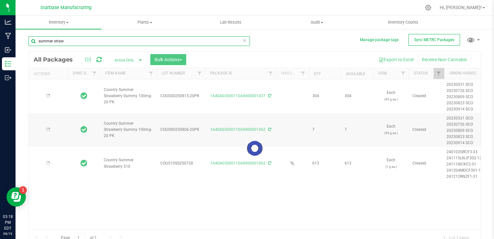
type input "[DATE]"
type input "2025-07-30"
type input "[DATE]"
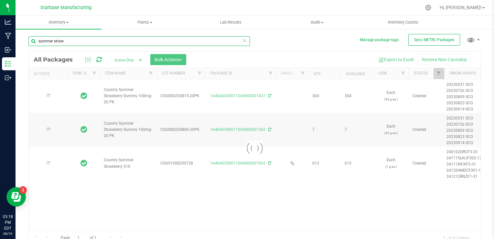
type input "[DATE]"
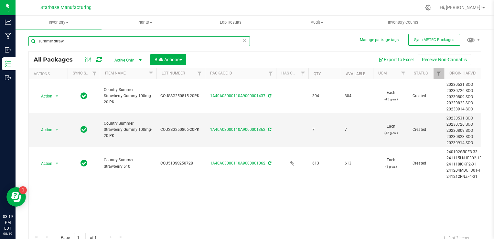
type input "summer straw"
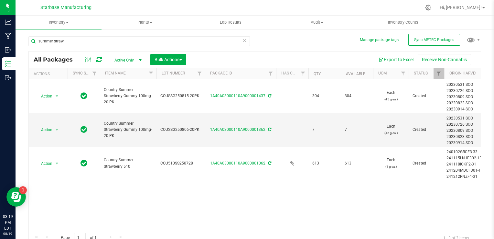
click at [135, 60] on span "Active Only" at bounding box center [127, 60] width 36 height 9
click at [127, 96] on li "All" at bounding box center [126, 100] width 35 height 10
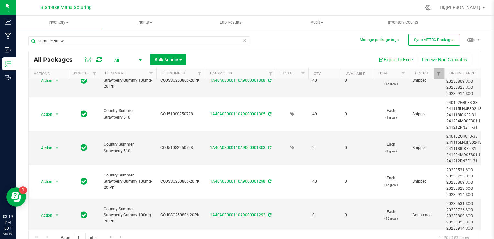
scroll to position [525, 0]
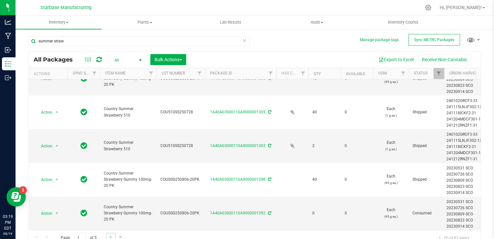
click at [107, 235] on link "Go to the next page" at bounding box center [110, 236] width 9 height 9
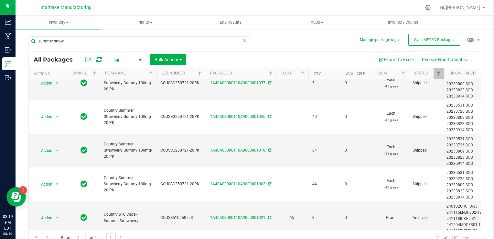
scroll to position [525, 0]
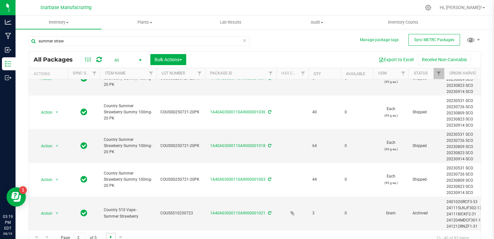
click at [112, 235] on span "Go to the next page" at bounding box center [110, 236] width 5 height 5
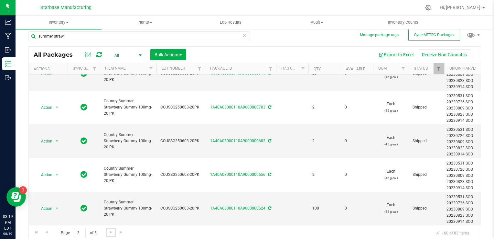
scroll to position [6, 0]
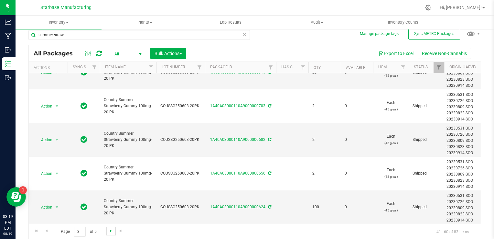
click at [109, 231] on span "Go to the next page" at bounding box center [110, 230] width 5 height 5
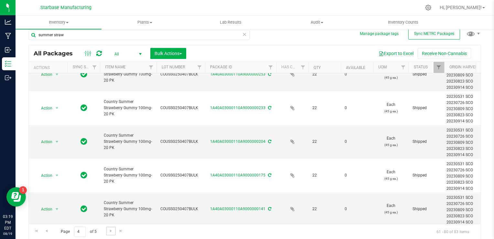
scroll to position [525, 0]
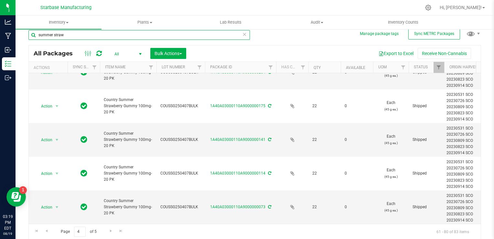
click at [105, 34] on input "summer straw" at bounding box center [138, 35] width 221 height 10
type input "bulk"
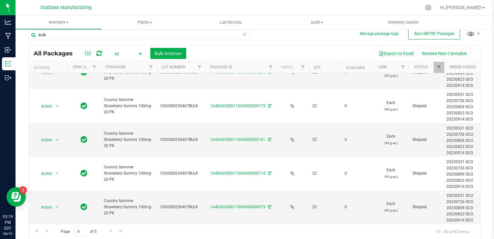
click at [124, 52] on div "Inventory All packages All inventory Waste log Create inventory Plants All plan…" at bounding box center [255, 127] width 479 height 223
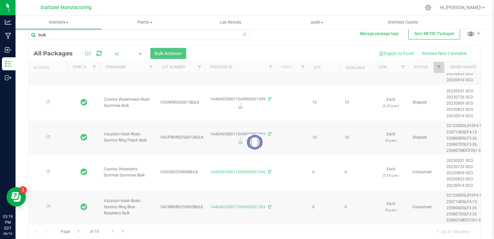
type input "[DATE]"
type input "2025-07-07"
type input "[DATE]"
type input "2025-07-07"
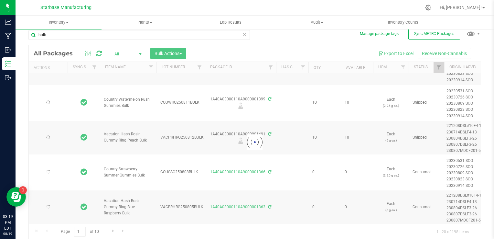
type input "[DATE]"
type input "2025-08-12"
type input "2026-08-19"
type input "2025-07-07"
type input "[DATE]"
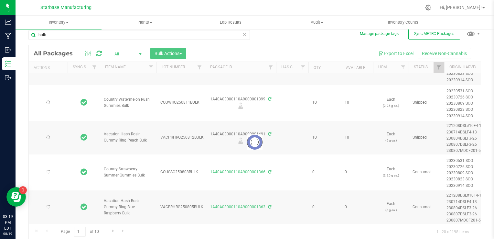
type input "2025-07-07"
type input "[DATE]"
type input "2025-08-12"
type input "[DATE]"
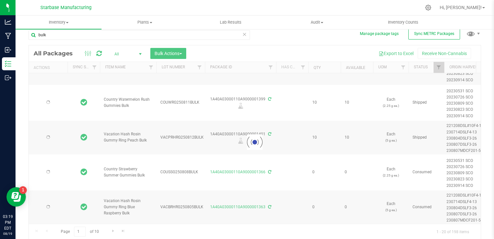
type input "[DATE]"
type input "2026-08-12"
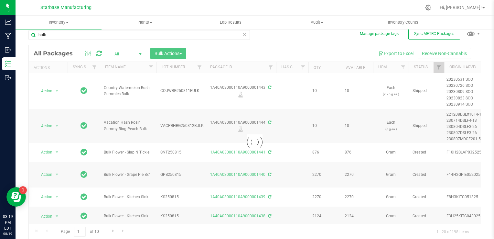
click at [123, 54] on span "All" at bounding box center [127, 53] width 36 height 9
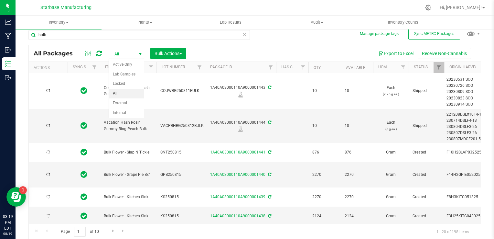
type input "[DATE]"
type input "2025-07-07"
type input "[DATE]"
type input "2025-07-07"
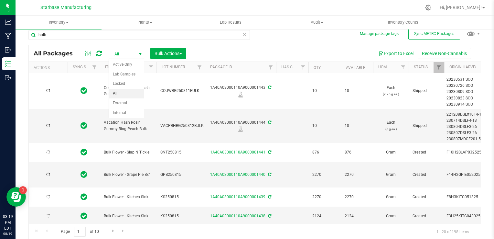
type input "[DATE]"
type input "2025-08-12"
type input "2026-08-19"
type input "2025-07-07"
type input "[DATE]"
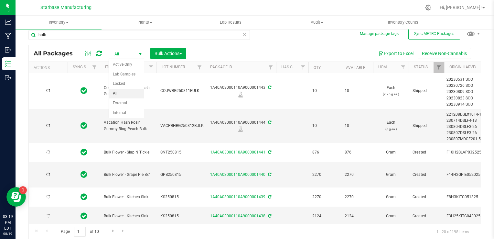
type input "2025-07-07"
type input "[DATE]"
type input "2025-08-12"
type input "[DATE]"
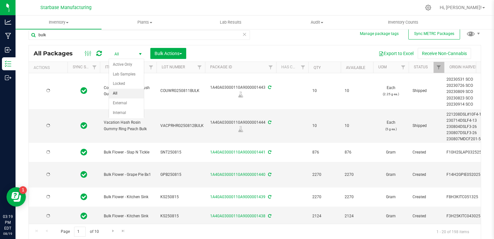
type input "[DATE]"
type input "2026-08-12"
click at [123, 62] on li "Active Only" at bounding box center [126, 65] width 35 height 10
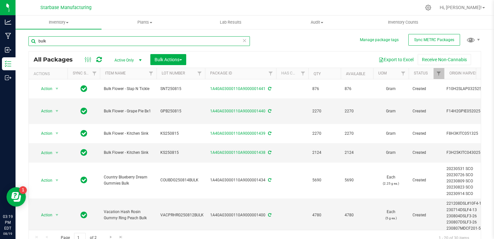
click at [127, 37] on input "bulk" at bounding box center [138, 41] width 221 height 10
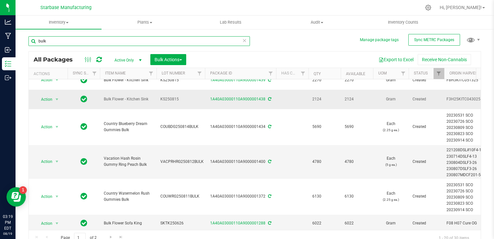
scroll to position [65, 0]
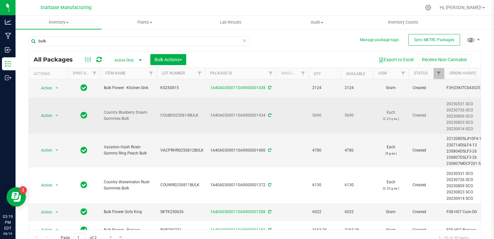
click at [179, 116] on span "COUBDG250814BULK" at bounding box center [180, 115] width 41 height 6
click at [179, 116] on input "COUBDG250814BULK" at bounding box center [179, 115] width 46 height 10
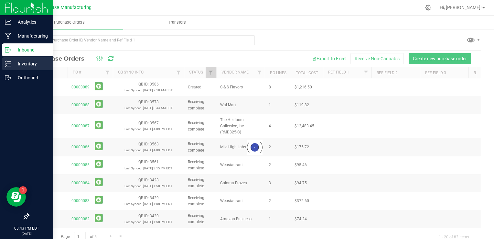
click at [9, 67] on icon at bounding box center [8, 63] width 6 height 6
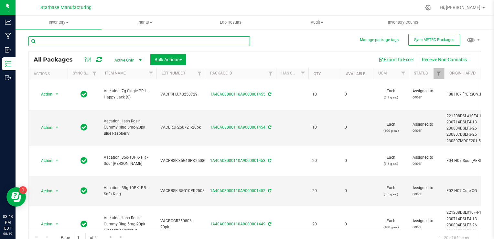
click at [81, 40] on input "text" at bounding box center [138, 41] width 221 height 10
type input "snake mountain"
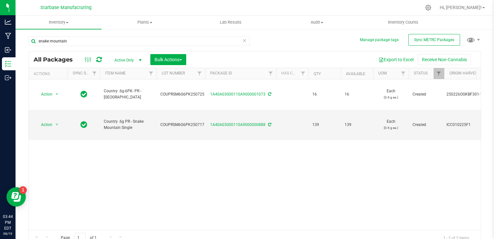
click at [122, 60] on span "Active Only" at bounding box center [127, 60] width 36 height 9
click at [123, 98] on li "All" at bounding box center [126, 100] width 35 height 10
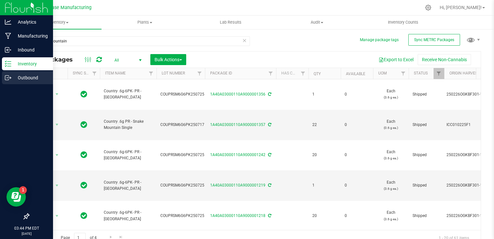
click at [11, 80] on p "Outbound" at bounding box center [30, 78] width 39 height 8
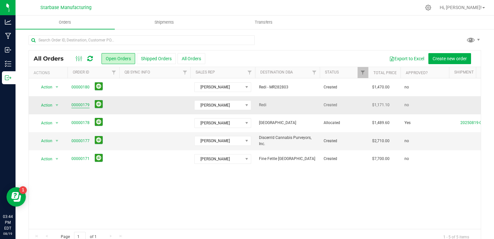
click at [84, 103] on link "00000179" at bounding box center [80, 105] width 18 height 6
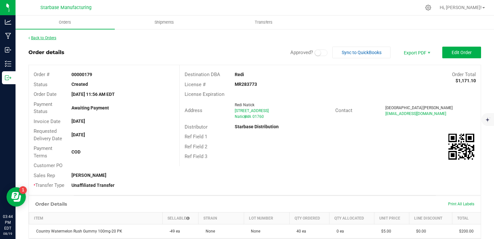
click at [51, 38] on link "Back to Orders" at bounding box center [42, 38] width 28 height 5
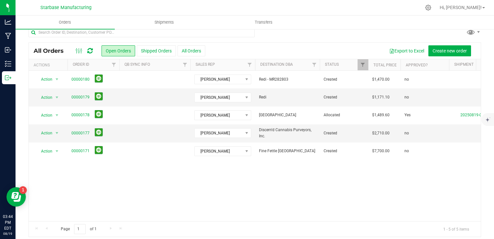
scroll to position [12, 0]
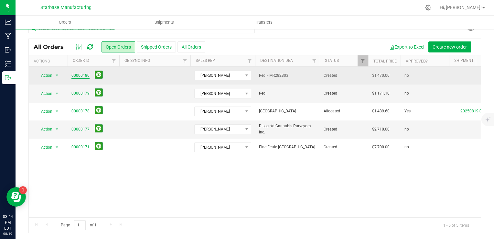
click at [81, 73] on link "00000180" at bounding box center [80, 75] width 18 height 6
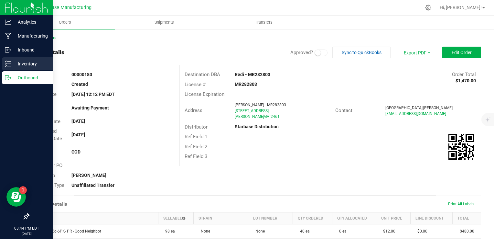
click at [17, 64] on p "Inventory" at bounding box center [30, 64] width 39 height 8
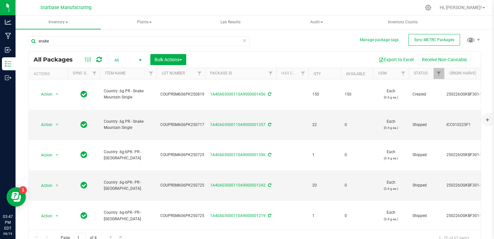
scroll to position [0, 381]
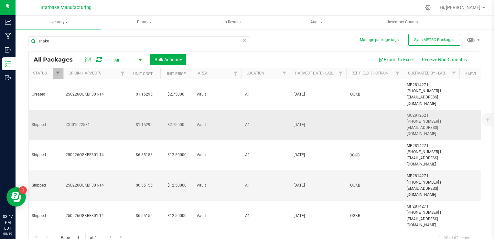
click at [362, 110] on td at bounding box center [374, 125] width 57 height 30
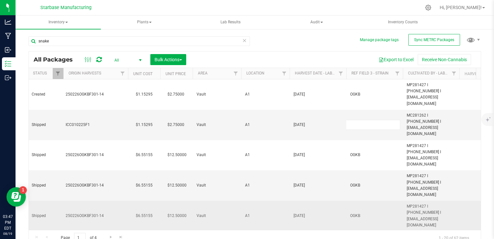
type input "OGKB"
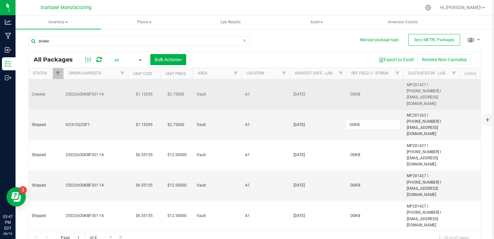
click at [432, 89] on div "All Packages All Active Only Lab Samples Locked All External Internal Bulk Acti…" at bounding box center [254, 148] width 453 height 194
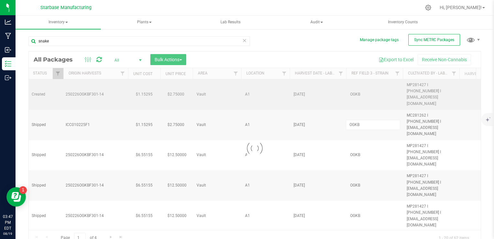
click at [432, 89] on div at bounding box center [255, 148] width 452 height 194
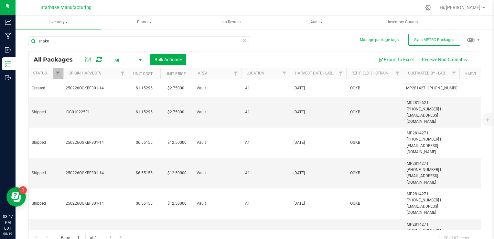
click at [432, 89] on input "MP281427 I [PHONE_NUMBER] I [EMAIL_ADDRESS][DOMAIN_NAME]" at bounding box center [430, 88] width 54 height 10
type input "[DATE]"
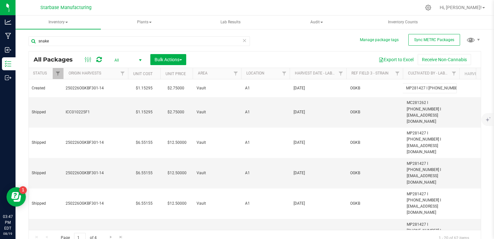
type input "[DATE]"
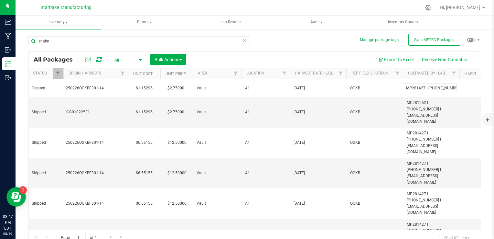
type input "[DATE]"
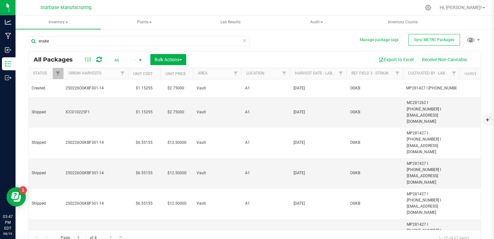
type input "[DATE]"
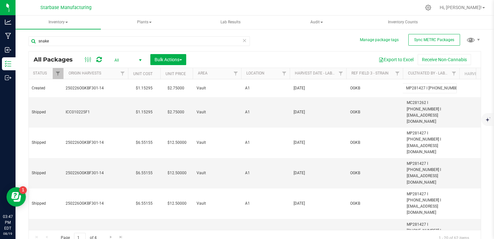
type input "[DATE]"
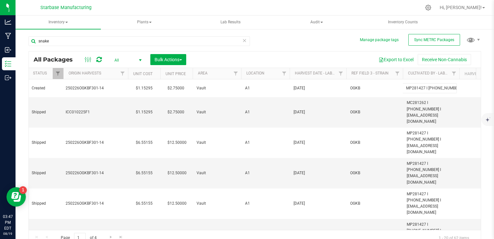
type input "[DATE]"
click at [432, 89] on input "MP281427 I [PHONE_NUMBER] I [EMAIL_ADDRESS][DOMAIN_NAME]" at bounding box center [430, 88] width 54 height 10
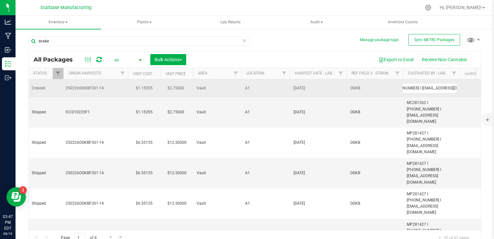
drag, startPoint x: 432, startPoint y: 89, endPoint x: 385, endPoint y: 85, distance: 46.8
click at [385, 85] on span "OGKB" at bounding box center [374, 88] width 49 height 6
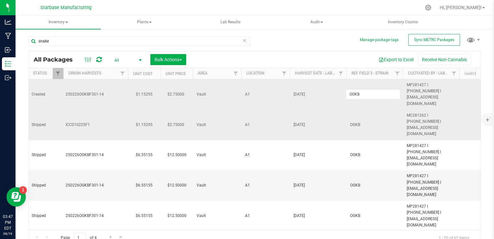
click at [360, 122] on span "OGKB" at bounding box center [374, 125] width 49 height 6
click at [360, 120] on input "OGKB" at bounding box center [373, 125] width 54 height 10
click at [317, 50] on div "snake All Packages All Active Only Lab Samples Locked All External Internal Bul…" at bounding box center [254, 137] width 453 height 215
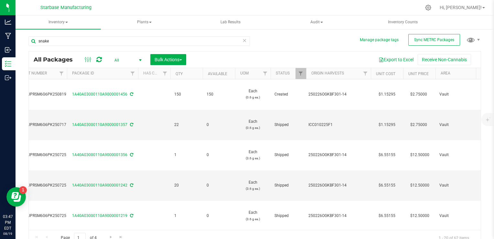
scroll to position [0, 0]
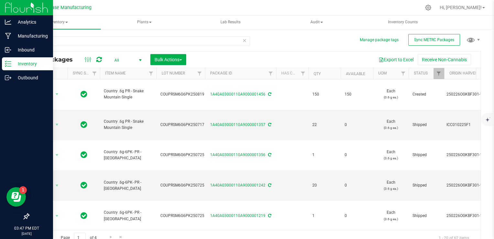
click at [11, 63] on p "Inventory" at bounding box center [30, 64] width 39 height 8
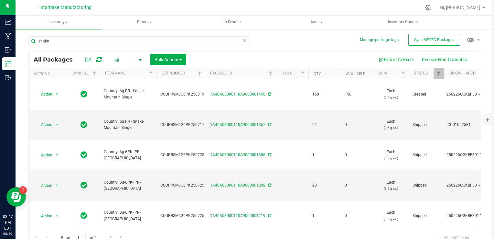
click at [119, 59] on span "All" at bounding box center [127, 60] width 36 height 9
click at [119, 71] on li "Active Only" at bounding box center [126, 71] width 35 height 10
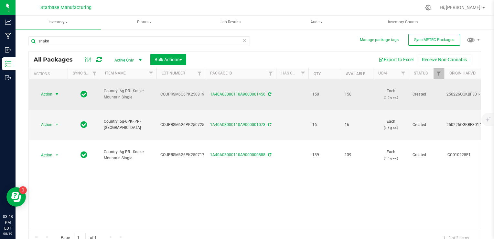
click at [55, 92] on span "select" at bounding box center [56, 94] width 5 height 5
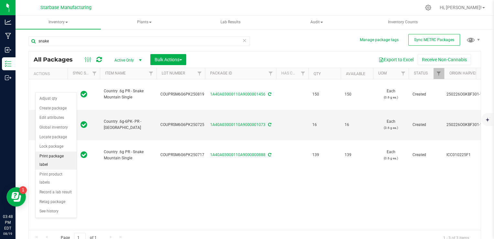
click at [58, 155] on li "Print package label" at bounding box center [56, 160] width 41 height 18
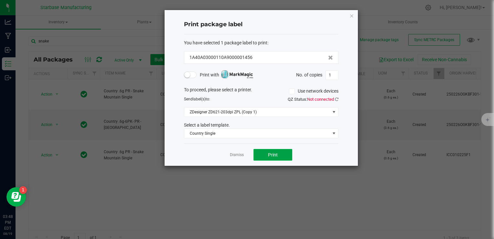
click at [266, 151] on button "Print" at bounding box center [273, 155] width 39 height 12
click at [236, 156] on link "Dismiss" at bounding box center [237, 154] width 14 height 5
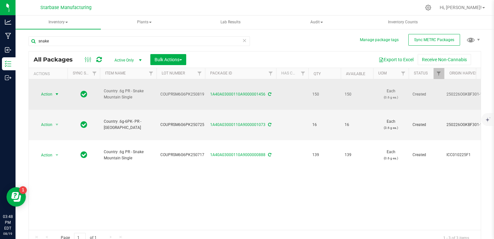
click at [53, 90] on span "select" at bounding box center [57, 94] width 8 height 9
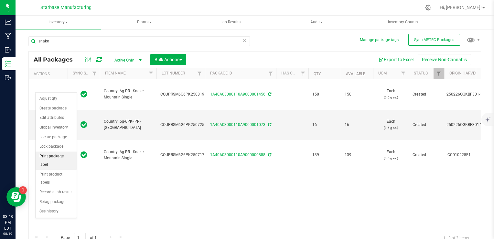
click at [61, 156] on li "Print package label" at bounding box center [56, 160] width 41 height 18
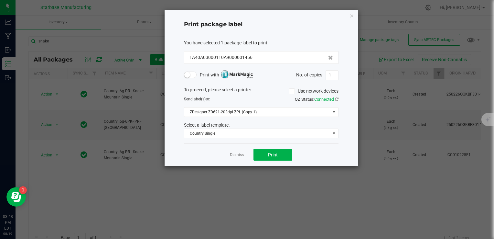
click at [330, 69] on form "You have selected 1 package label to print : 1A40A03000110A9000001456 Print wit…" at bounding box center [261, 88] width 155 height 99
click at [331, 75] on input "1" at bounding box center [332, 74] width 12 height 9
type input "150"
click at [283, 151] on button "Print" at bounding box center [273, 155] width 39 height 12
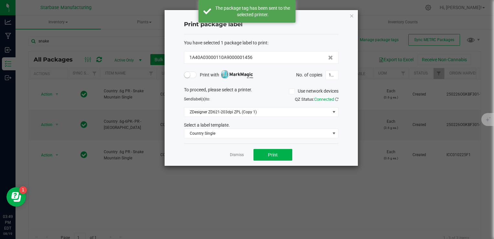
click at [240, 157] on div "Dismiss Print" at bounding box center [261, 154] width 155 height 22
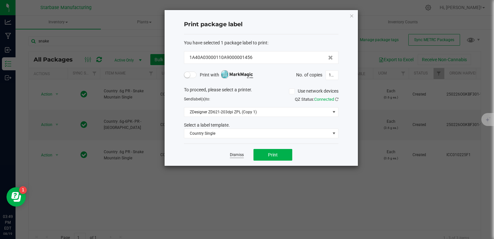
click at [239, 153] on link "Dismiss" at bounding box center [237, 154] width 14 height 5
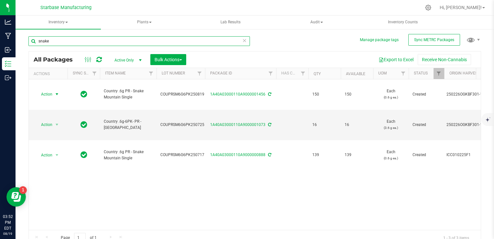
click at [132, 42] on input "snake" at bounding box center [138, 41] width 221 height 10
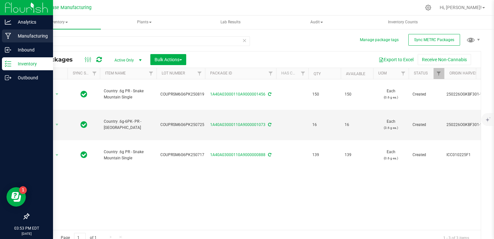
click at [5, 34] on icon at bounding box center [8, 36] width 6 height 6
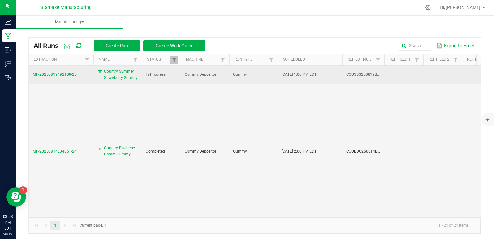
click at [112, 74] on span "Country Summer Strawberry Gummy" at bounding box center [121, 74] width 34 height 12
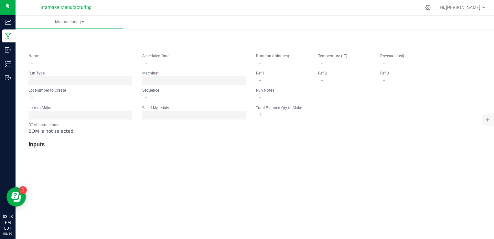
type input "Country Summer Strawberry Gummy"
type input "[DATE] 1:00 PM"
type input "COUSSG250819BULK"
type input "0"
type input "6,500"
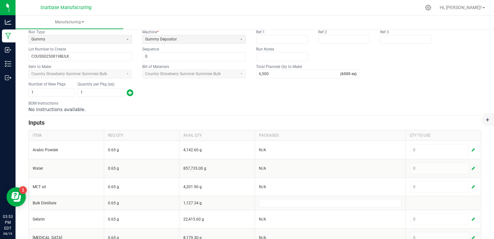
scroll to position [65, 0]
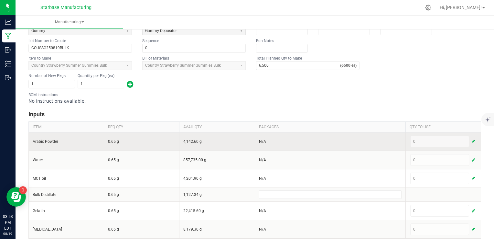
click at [470, 142] on button "button" at bounding box center [473, 141] width 6 height 8
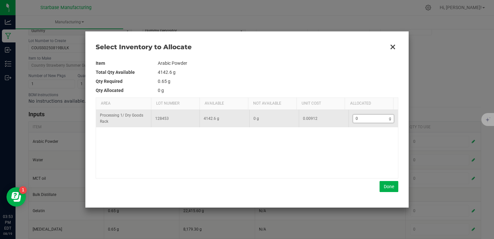
click at [363, 121] on input "0" at bounding box center [371, 118] width 36 height 8
type input "5"
type input "53"
type input "53."
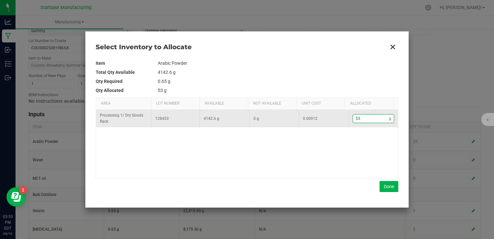
type input "53.7"
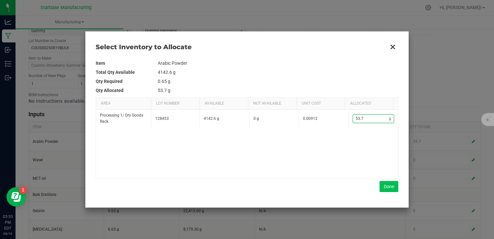
type input "53.7"
click at [386, 188] on button "Done" at bounding box center [389, 186] width 19 height 11
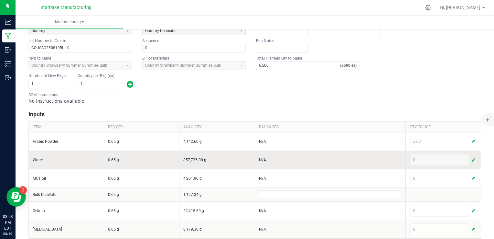
click at [470, 159] on button "button" at bounding box center [473, 160] width 6 height 8
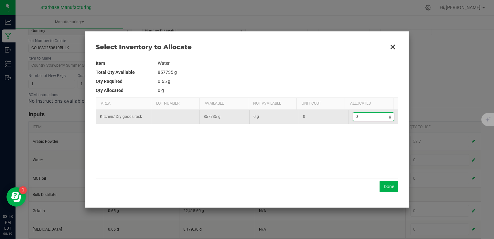
click at [368, 117] on input "0" at bounding box center [371, 117] width 36 height 8
type input "3"
type input "32"
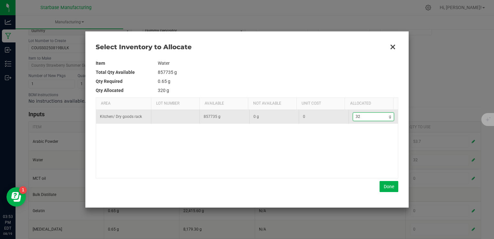
type input "320"
type input "32"
type input "328"
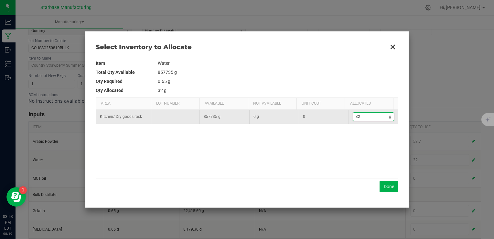
type input "328"
type input "3,280"
type input "3280."
type input "3,280.8"
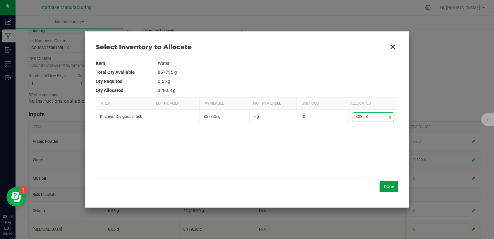
type input "3,280.8"
click at [384, 185] on button "Done" at bounding box center [389, 186] width 19 height 11
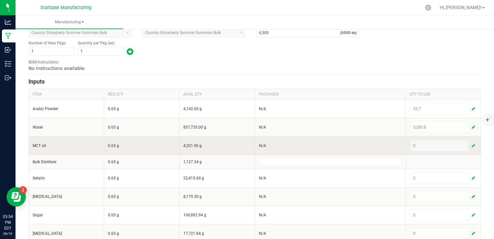
scroll to position [162, 0]
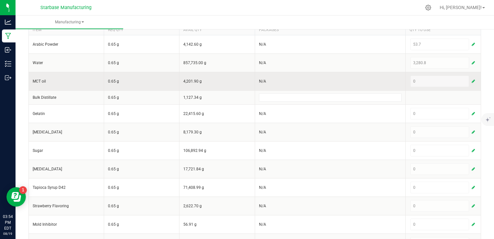
click at [471, 81] on button "button" at bounding box center [473, 81] width 6 height 8
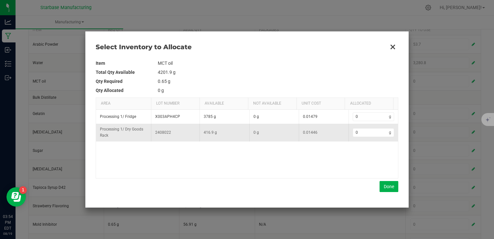
click at [373, 136] on td "0 g" at bounding box center [374, 132] width 50 height 17
click at [369, 131] on input "0" at bounding box center [371, 132] width 36 height 8
type input "8"
type input "87"
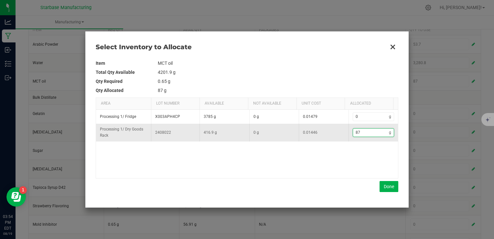
type input "87."
type input "87.6"
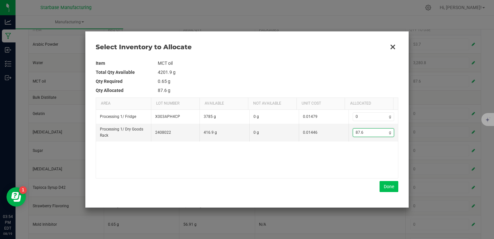
type input "87.6"
click at [386, 186] on button "Done" at bounding box center [389, 186] width 19 height 11
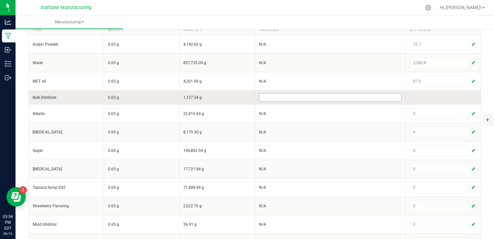
click at [357, 96] on input at bounding box center [330, 97] width 142 height 8
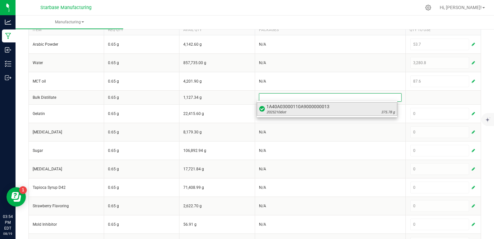
click at [338, 112] on div "2025210dist 375.78 g" at bounding box center [330, 112] width 128 height 5
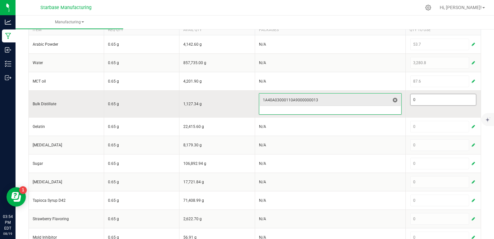
click at [423, 99] on input "0" at bounding box center [443, 99] width 65 height 11
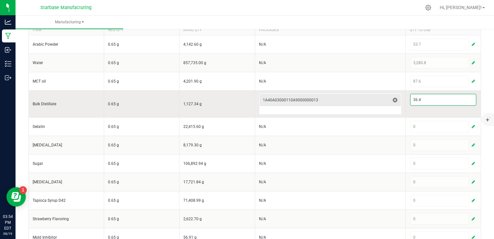
type input "36.4"
click at [420, 113] on td "36.4" at bounding box center [442, 103] width 75 height 27
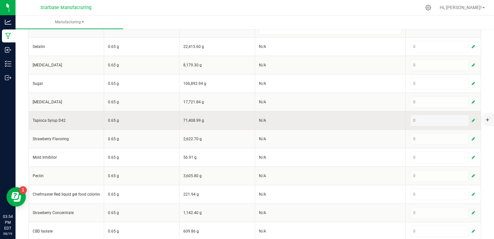
scroll to position [247, 0]
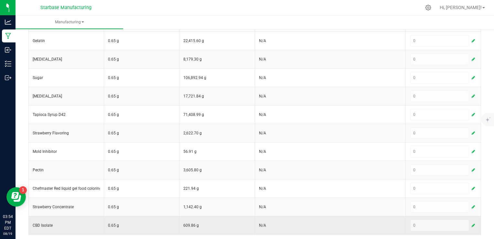
click at [472, 222] on span "button" at bounding box center [473, 224] width 3 height 5
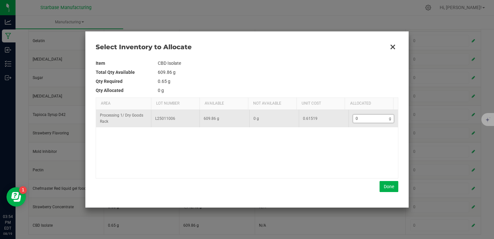
click at [357, 120] on input "0" at bounding box center [371, 118] width 36 height 8
type input "3"
type input "33"
type input "33."
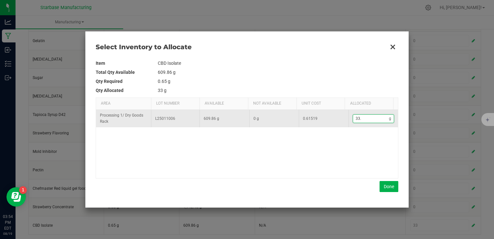
type input "33.8"
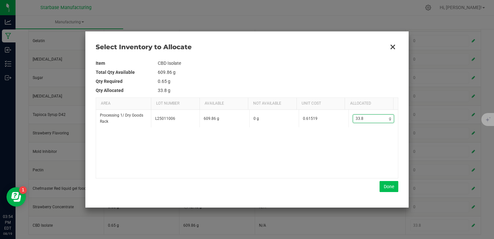
type input "33.8"
click at [385, 185] on button "Done" at bounding box center [389, 186] width 19 height 11
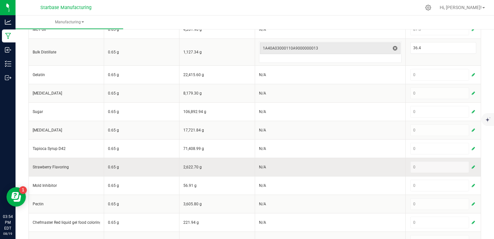
scroll to position [215, 0]
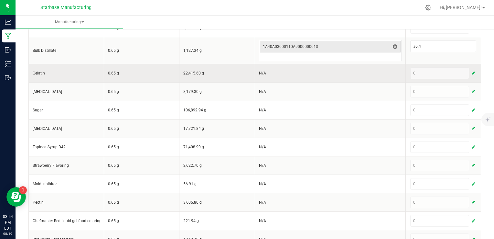
click at [472, 72] on span "button" at bounding box center [473, 72] width 3 height 5
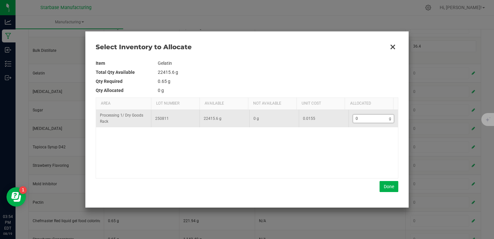
click at [360, 120] on input "0" at bounding box center [371, 118] width 36 height 8
type input "1"
type input "10"
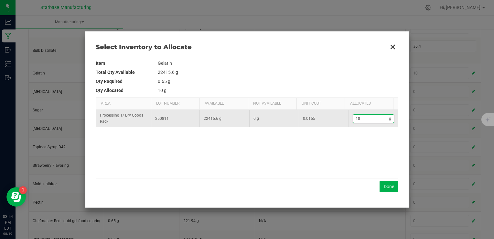
type input "101"
type input "1,012"
type input "1012."
type input "1,012.3"
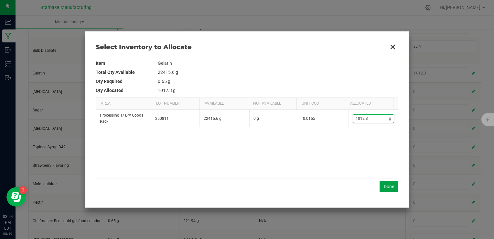
type input "1,012.3"
click at [387, 184] on button "Done" at bounding box center [389, 186] width 19 height 11
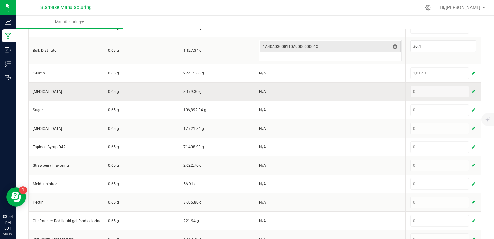
click at [472, 89] on span "button" at bounding box center [473, 91] width 3 height 5
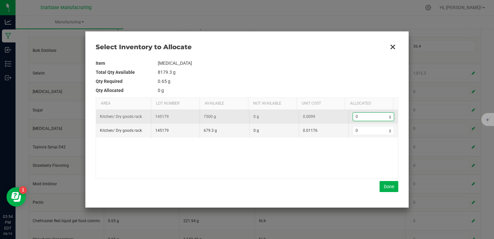
click at [361, 117] on input "0" at bounding box center [371, 117] width 36 height 8
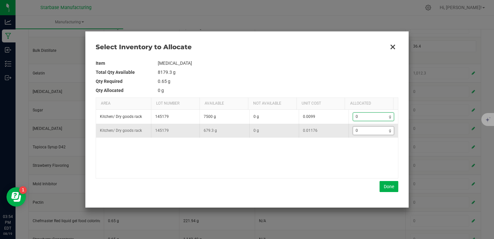
click at [361, 129] on input "0" at bounding box center [371, 130] width 36 height 8
type input "2"
type input "24"
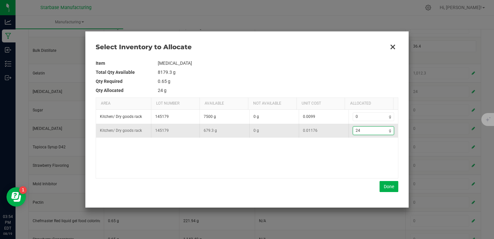
type input "249"
type input "249."
type input "249.1"
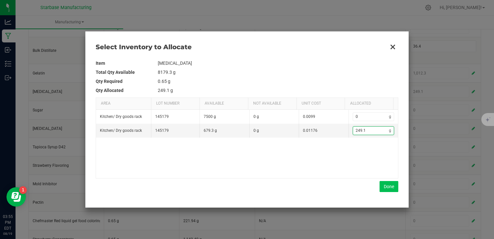
type input "249.1"
click at [384, 188] on button "Done" at bounding box center [389, 186] width 19 height 11
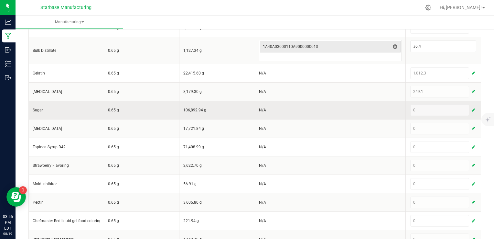
click at [472, 108] on span "button" at bounding box center [473, 109] width 3 height 5
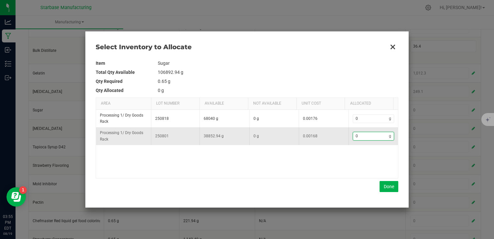
click at [367, 139] on input "0" at bounding box center [371, 136] width 36 height 8
type input "4"
type input "40"
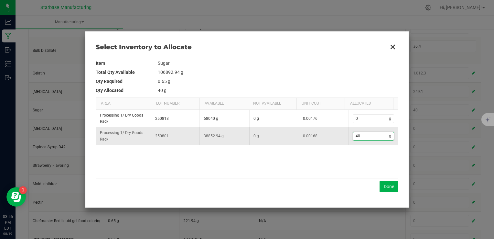
type input "400"
type input "4,003"
type input "4003"
type input "400"
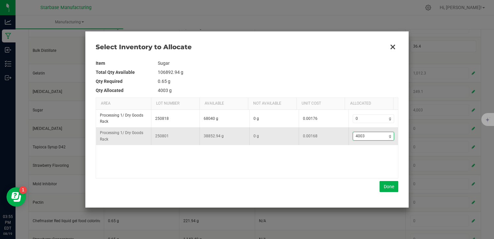
type input "400"
type input "4,004"
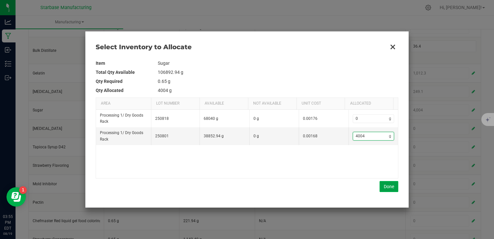
type input "4,004"
click at [394, 187] on button "Done" at bounding box center [389, 186] width 19 height 11
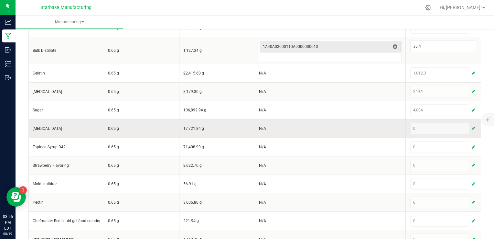
click at [464, 124] on div "0" at bounding box center [443, 129] width 66 height 12
click at [472, 127] on span "button" at bounding box center [473, 128] width 3 height 5
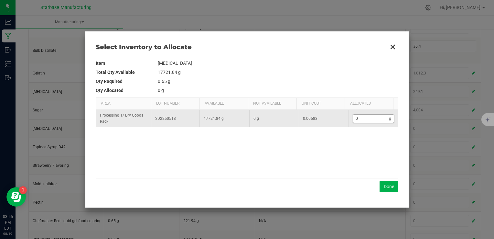
click at [375, 120] on input "0" at bounding box center [371, 118] width 36 height 8
type input "2"
type input "23"
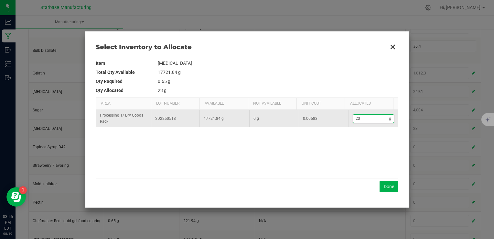
type input "232"
type input "232."
type input "232.6"
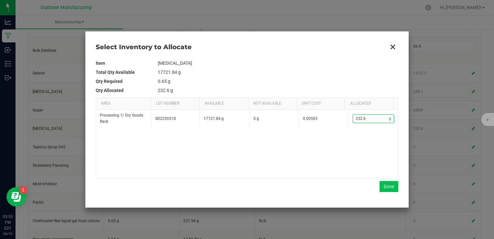
type input "232.6"
click at [388, 183] on button "Done" at bounding box center [389, 186] width 19 height 11
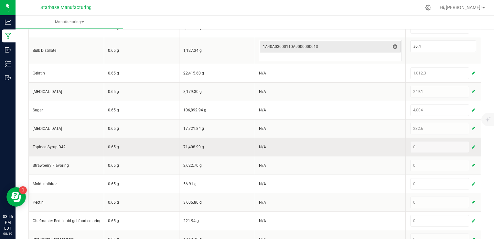
click at [472, 145] on span "button" at bounding box center [473, 146] width 3 height 5
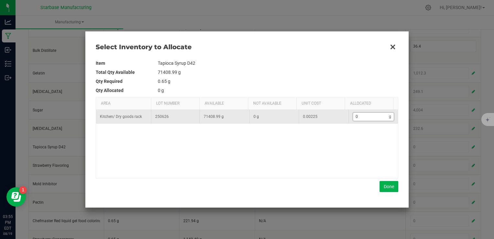
click at [367, 120] on input "0" at bounding box center [371, 117] width 36 height 8
type input "4"
type input "40"
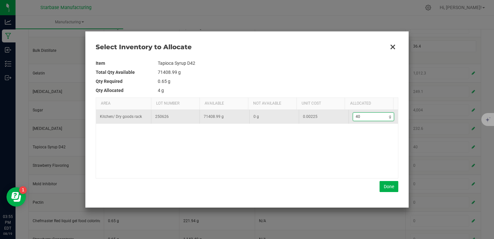
type input "400"
type input "4,004"
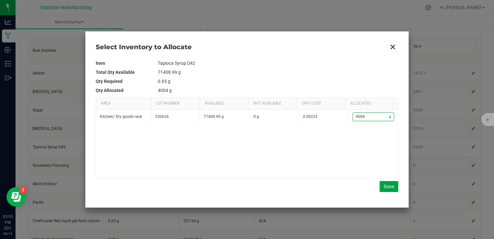
type input "4,004"
click at [390, 185] on button "Done" at bounding box center [389, 186] width 19 height 11
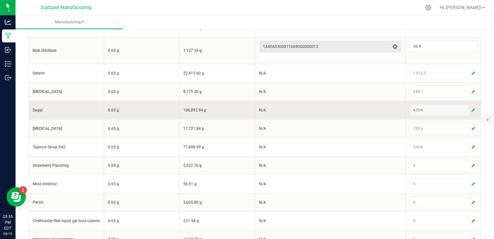
click at [472, 108] on span "button" at bounding box center [473, 109] width 3 height 5
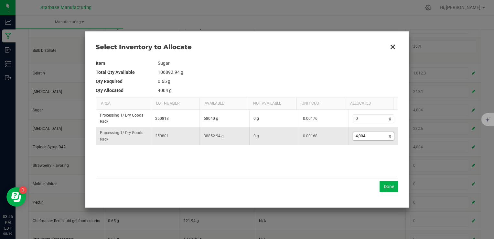
type input "4004"
click at [363, 134] on input "4004" at bounding box center [371, 136] width 36 height 8
type input "4"
type input "47"
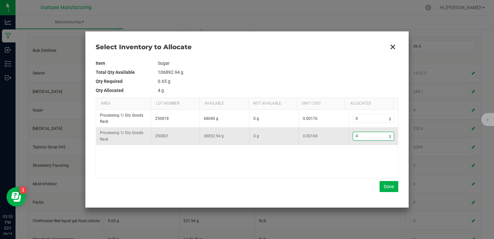
type input "47"
type input "478"
type input "4,780"
type input "4780."
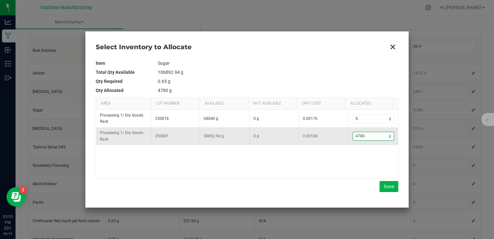
type input "4,780.7"
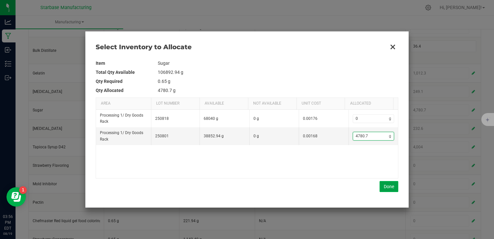
type input "4,780.7"
click at [388, 183] on button "Done" at bounding box center [389, 186] width 19 height 11
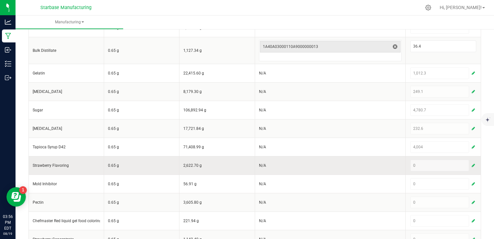
click at [472, 163] on span "button" at bounding box center [473, 165] width 3 height 5
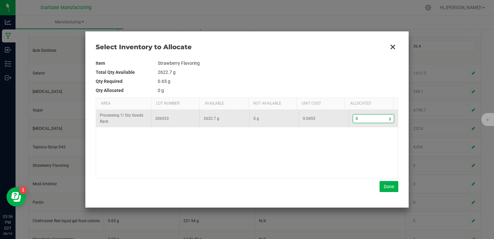
click at [367, 121] on input "0" at bounding box center [371, 118] width 36 height 8
type input "2"
type input "23"
type input "232"
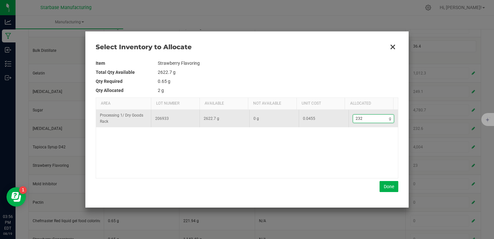
type input "232"
type input "232."
type input "232.5"
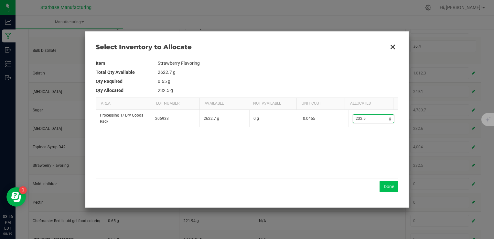
type input "232.5"
click at [386, 185] on button "Done" at bounding box center [389, 186] width 19 height 11
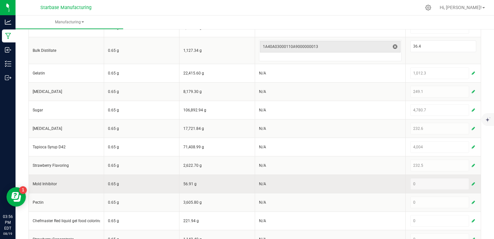
click at [472, 182] on span "button" at bounding box center [473, 183] width 3 height 5
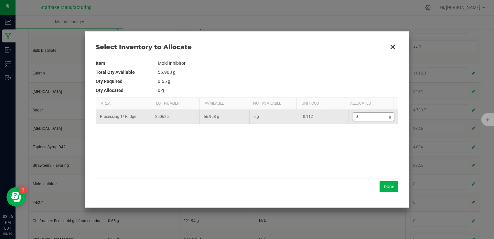
click at [367, 116] on input "0" at bounding box center [371, 117] width 36 height 8
type input "4"
type input "4."
type input "4.1"
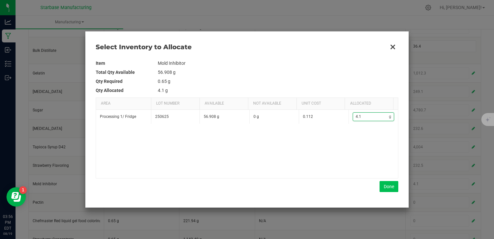
type input "4.1"
click at [385, 184] on button "Done" at bounding box center [389, 186] width 19 height 11
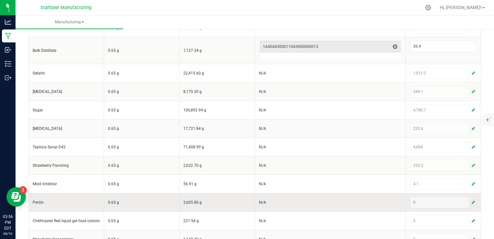
scroll to position [247, 0]
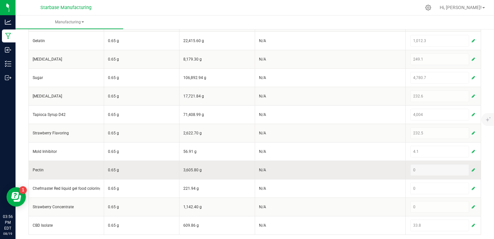
click at [472, 167] on span "button" at bounding box center [473, 169] width 3 height 5
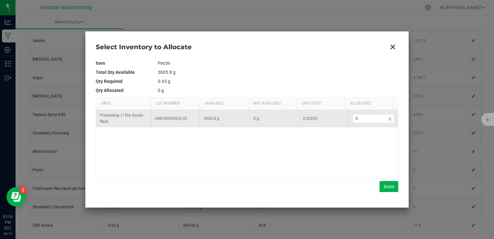
click at [360, 124] on td "0 g" at bounding box center [374, 118] width 50 height 17
click at [360, 116] on input "0" at bounding box center [371, 118] width 36 height 8
click at [358, 120] on input "0" at bounding box center [371, 118] width 36 height 8
type input "1"
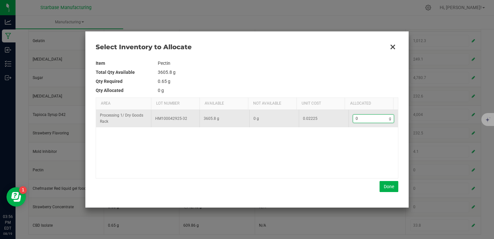
type input "1"
type input "12"
type input "124"
type input "124."
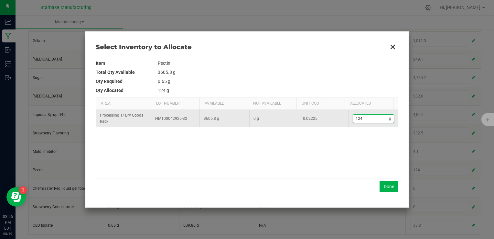
type input "124.6"
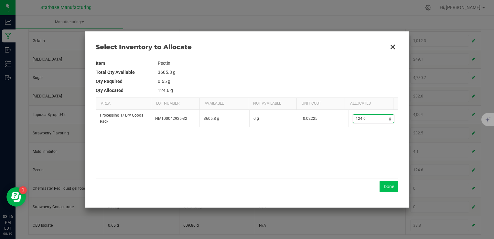
type input "124.6"
click at [391, 186] on button "Done" at bounding box center [389, 186] width 19 height 11
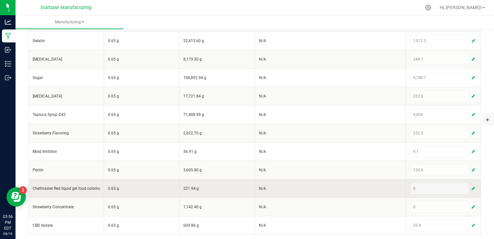
click at [472, 186] on span "button" at bounding box center [473, 188] width 3 height 5
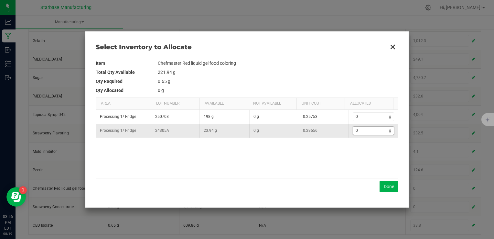
click at [367, 129] on input "0" at bounding box center [371, 130] width 36 height 8
type input "1"
type input "12"
type input "12."
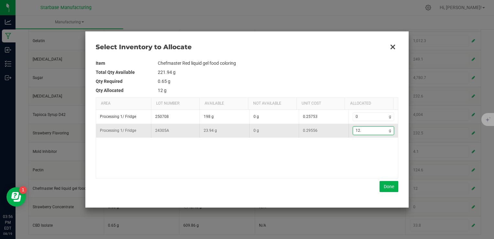
type input "12.4"
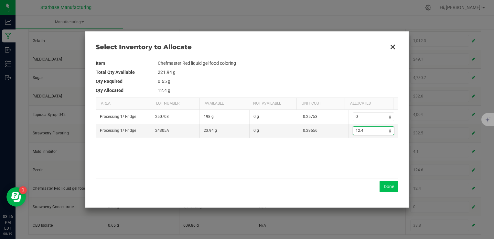
type input "12.4"
click at [389, 190] on button "Done" at bounding box center [389, 186] width 19 height 11
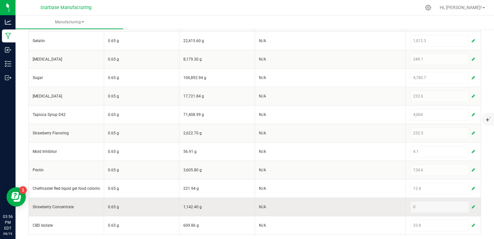
click at [472, 204] on span "button" at bounding box center [473, 206] width 3 height 5
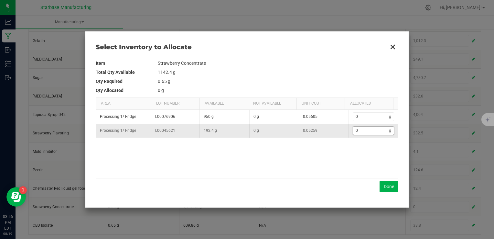
click at [374, 130] on input "0" at bounding box center [371, 130] width 36 height 8
type input "2"
type input "20"
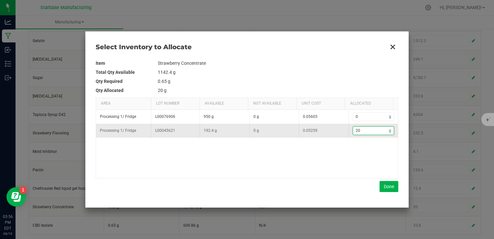
type input "207"
type input "207."
type input "207.6"
type input "207"
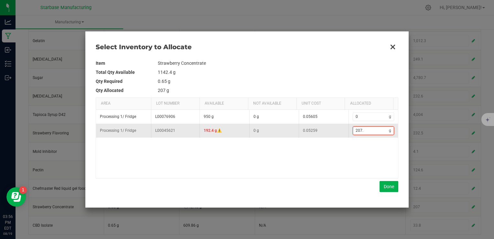
type input "207"
type input "20"
type input "2"
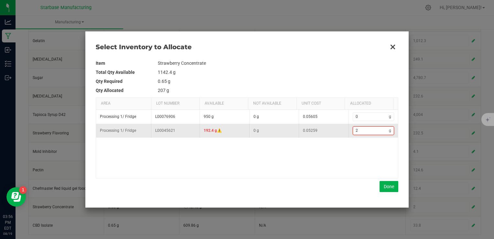
type input "0"
type input "1"
type input "19"
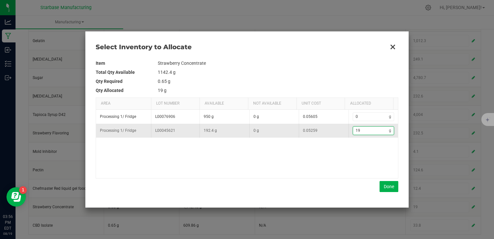
type input "192"
type input "192."
type input "192.4"
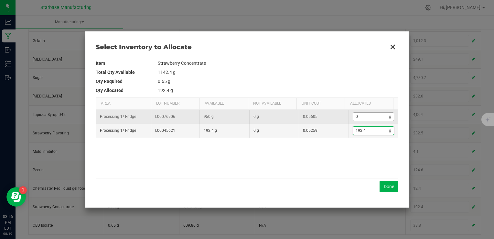
type input "192.4"
click at [366, 117] on input "0" at bounding box center [371, 117] width 36 height 8
type input "193.4"
type input "1"
type input "207.4"
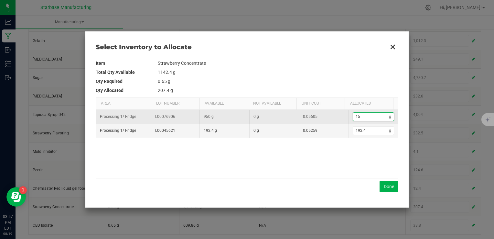
type input "15."
type input "207.8"
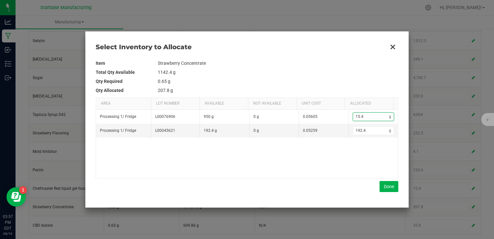
type input "15.4"
click at [331, 74] on td "1142.4 g" at bounding box center [278, 72] width 241 height 9
click at [388, 182] on button "Done" at bounding box center [389, 186] width 19 height 11
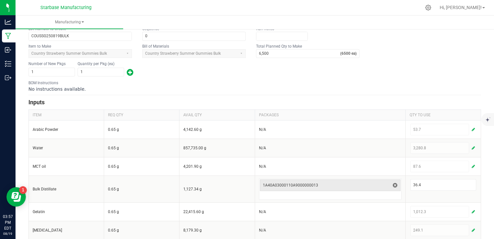
scroll to position [0, 0]
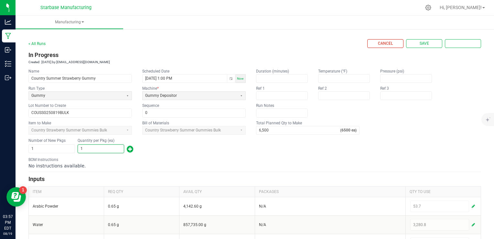
click at [103, 151] on input "1" at bounding box center [101, 149] width 46 height 8
type input "5,400"
click at [168, 157] on div "BOM Instructions No instructions available." at bounding box center [254, 163] width 453 height 12
click at [428, 45] on button "Save" at bounding box center [424, 43] width 36 height 9
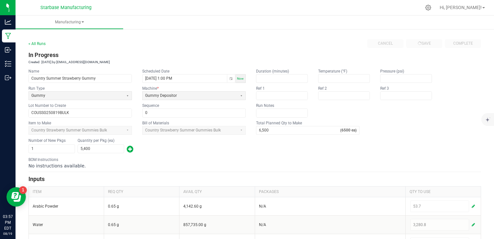
type input "1"
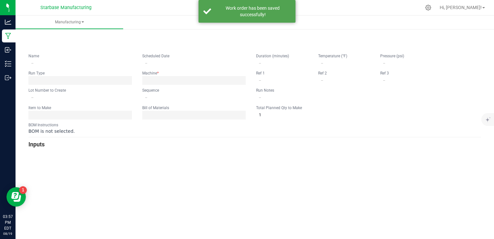
type input "Country Summer Strawberry Gummy"
type input "[DATE] 1:00 PM"
type input "COUSSG250819BULK"
type input "0"
type input "6,500"
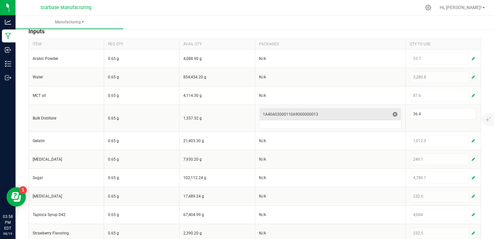
scroll to position [150, 0]
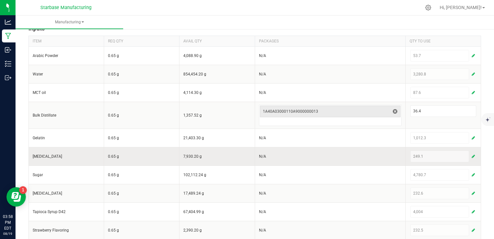
click at [472, 155] on span "button" at bounding box center [473, 156] width 3 height 5
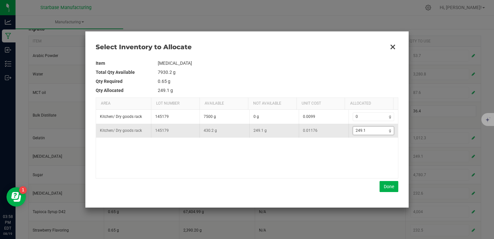
click at [374, 131] on input "249.1" at bounding box center [371, 130] width 36 height 8
type input "249"
type input "249."
type input "249.2"
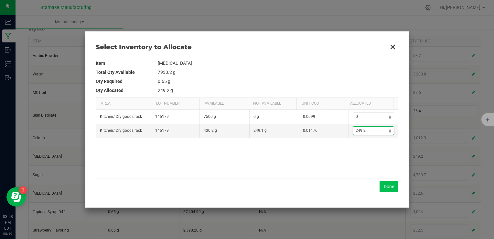
type input "249.2"
click at [384, 185] on button "Done" at bounding box center [389, 186] width 19 height 11
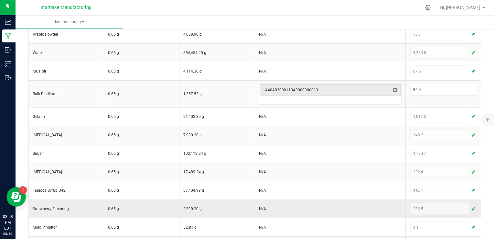
scroll to position [183, 0]
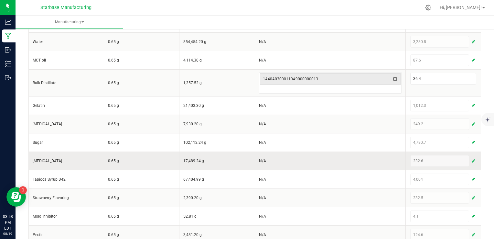
click at [472, 161] on span "button" at bounding box center [473, 160] width 3 height 5
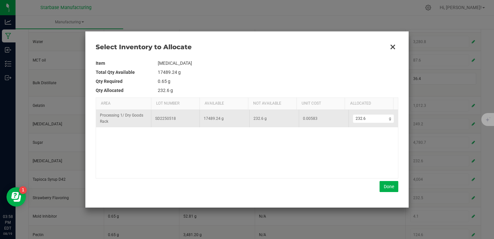
click at [373, 124] on td "232.6 g" at bounding box center [374, 118] width 50 height 17
click at [371, 119] on input "232.6" at bounding box center [371, 118] width 36 height 8
type input "3"
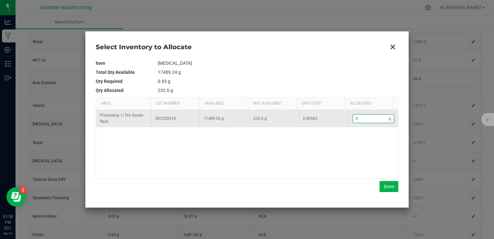
type input "34"
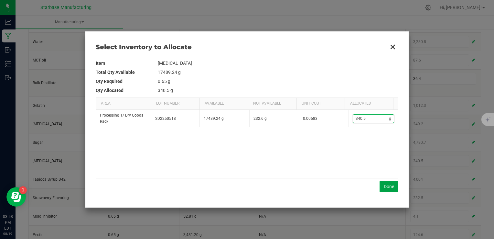
click at [394, 187] on button "Done" at bounding box center [389, 186] width 19 height 11
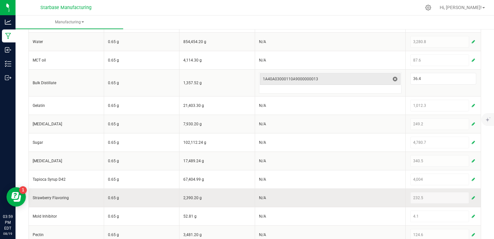
click at [424, 196] on div "232.5" at bounding box center [443, 198] width 66 height 12
click at [470, 194] on button "button" at bounding box center [473, 198] width 6 height 8
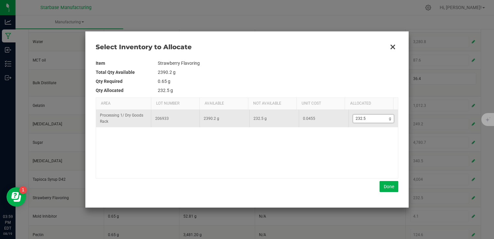
click at [367, 120] on input "232.5" at bounding box center [371, 118] width 36 height 8
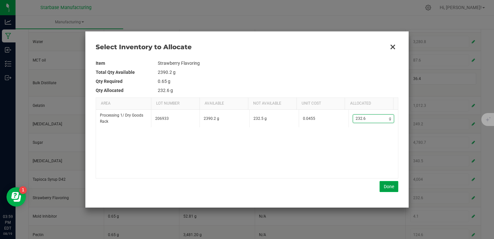
click at [395, 184] on button "Done" at bounding box center [389, 186] width 19 height 11
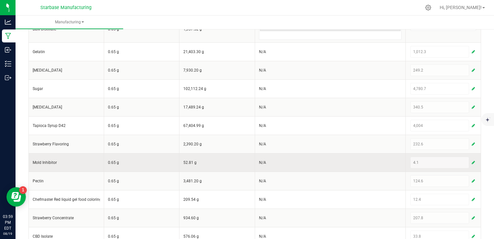
scroll to position [247, 0]
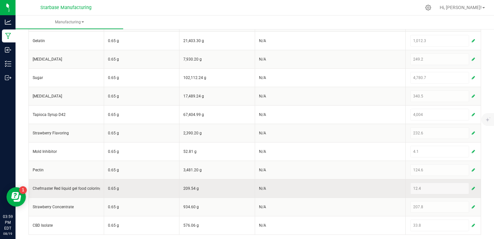
click at [470, 186] on button "button" at bounding box center [473, 188] width 6 height 8
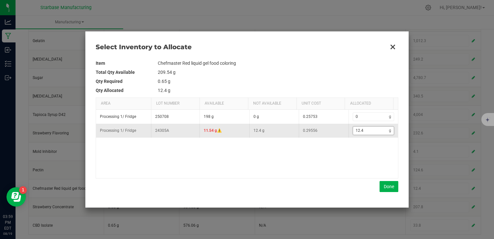
click at [369, 131] on input "12.4" at bounding box center [371, 130] width 36 height 8
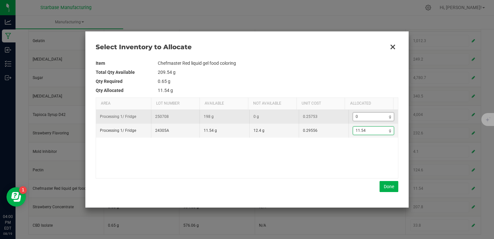
click at [366, 114] on input "0" at bounding box center [371, 117] width 36 height 8
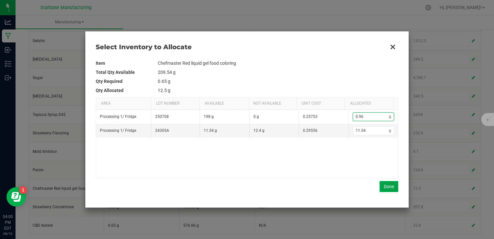
click at [386, 187] on button "Done" at bounding box center [389, 186] width 19 height 11
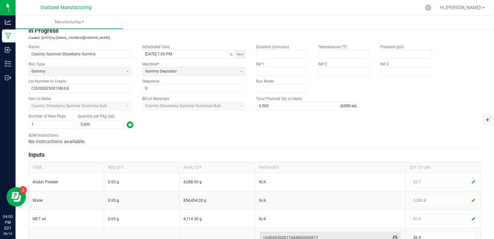
scroll to position [0, 0]
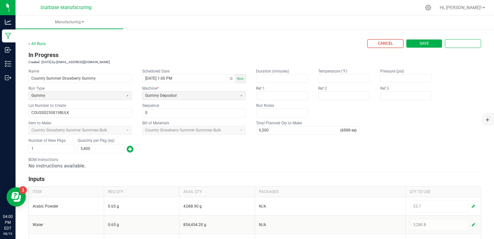
click at [424, 46] on button "Save" at bounding box center [424, 43] width 36 height 9
click at [63, 110] on input "COUSSG250819BULK" at bounding box center [80, 113] width 103 height 8
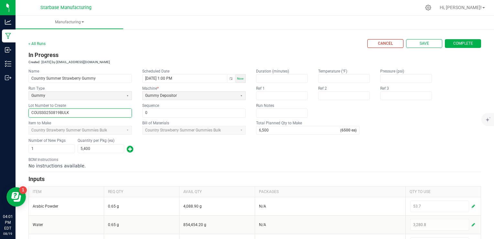
click at [455, 43] on span "Complete" at bounding box center [463, 43] width 20 height 5
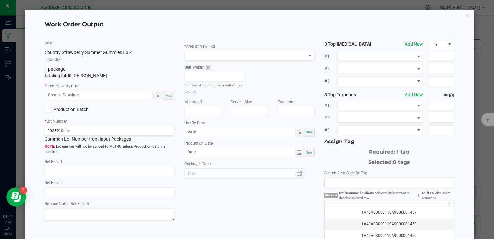
click at [167, 94] on span "Now" at bounding box center [169, 95] width 7 height 4
click at [63, 131] on input "2025210dist" at bounding box center [110, 131] width 130 height 10
paste input "COUSSG250819BULK"
click at [309, 152] on div "Now" at bounding box center [309, 152] width 10 height 9
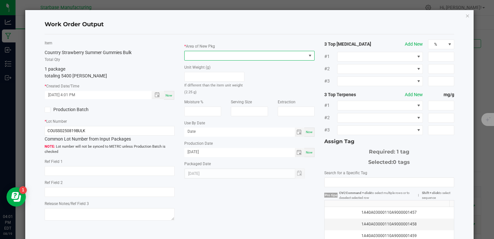
click at [247, 55] on span at bounding box center [245, 55] width 121 height 9
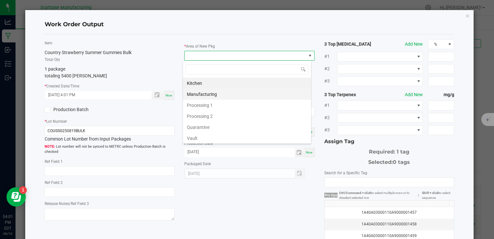
scroll to position [9, 129]
click at [222, 134] on li "Vault" at bounding box center [247, 138] width 128 height 11
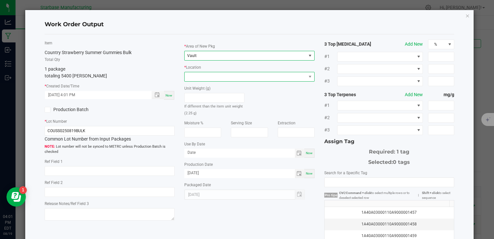
click at [220, 75] on span at bounding box center [245, 76] width 121 height 9
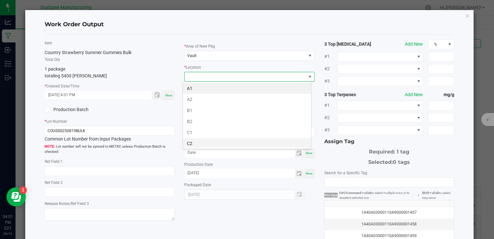
click at [217, 141] on li "C2" at bounding box center [247, 143] width 128 height 11
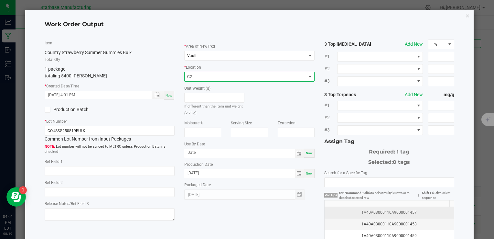
click at [359, 209] on div "1A40A03000110A9000001457" at bounding box center [390, 212] width 122 height 6
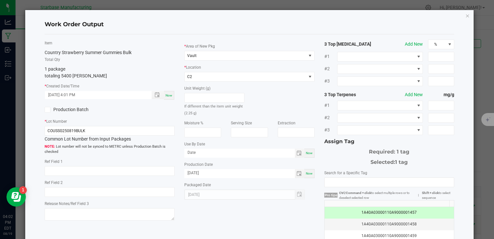
click at [233, 215] on div "Item Country Strawberry Summer Gummies Bulk Total Qty 1 package totaling 5400 […" at bounding box center [249, 155] width 419 height 232
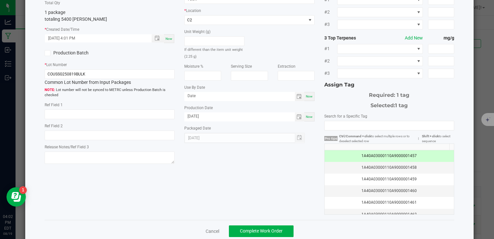
scroll to position [69, 0]
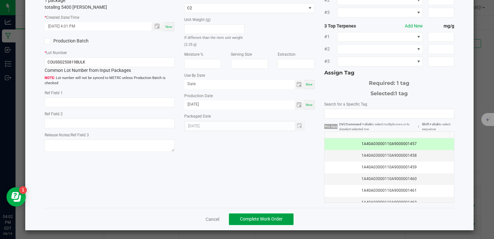
click at [277, 216] on span "Complete Work Order" at bounding box center [261, 218] width 43 height 5
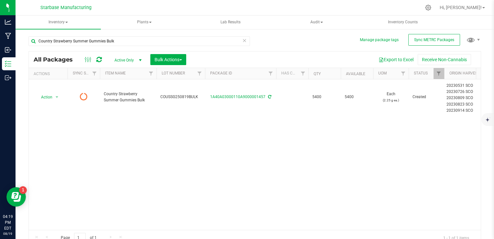
click at [98, 59] on icon at bounding box center [98, 59] width 5 height 6
click at [242, 40] on icon at bounding box center [244, 40] width 5 height 8
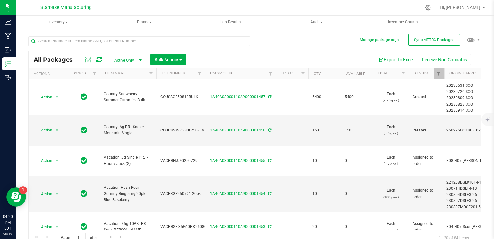
click at [218, 60] on div "Export to Excel Receive Non-Cannabis" at bounding box center [333, 59] width 285 height 11
